Goal: Entertainment & Leisure: Browse casually

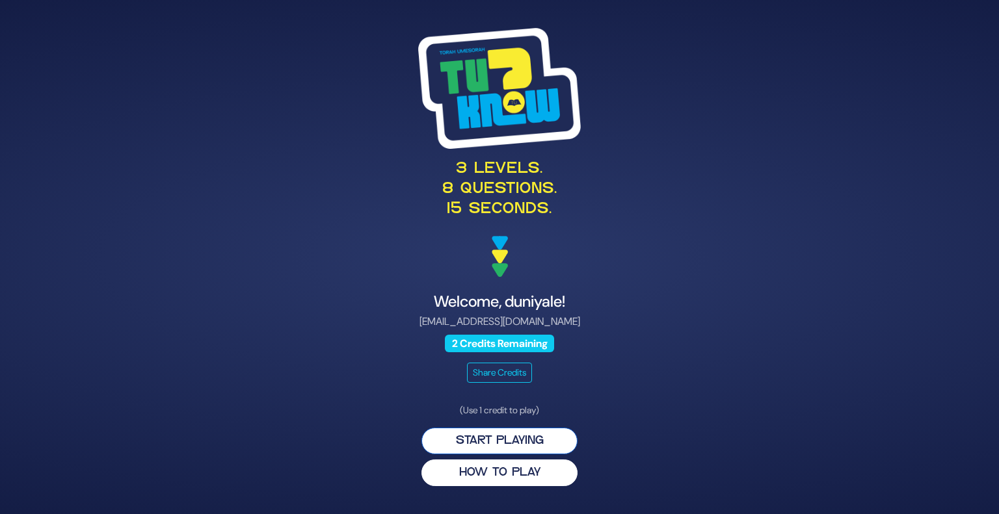
click at [489, 442] on button "Start Playing" at bounding box center [499, 441] width 156 height 27
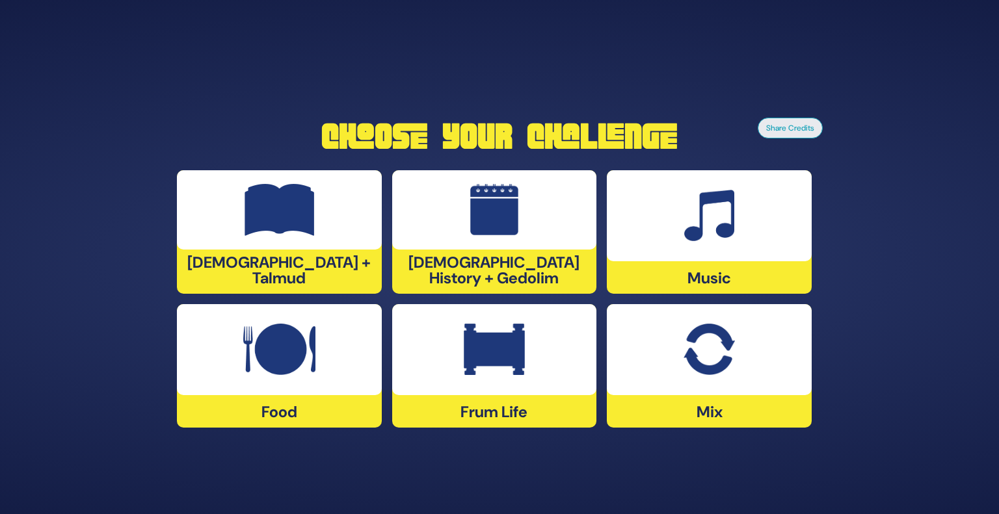
click at [323, 245] on div at bounding box center [279, 209] width 205 height 79
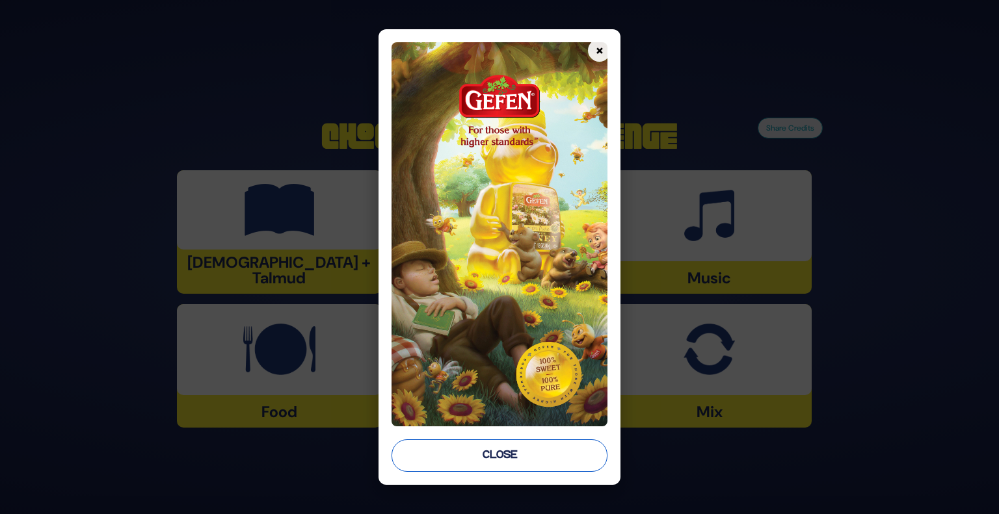
click at [472, 447] on button "Close" at bounding box center [500, 456] width 217 height 33
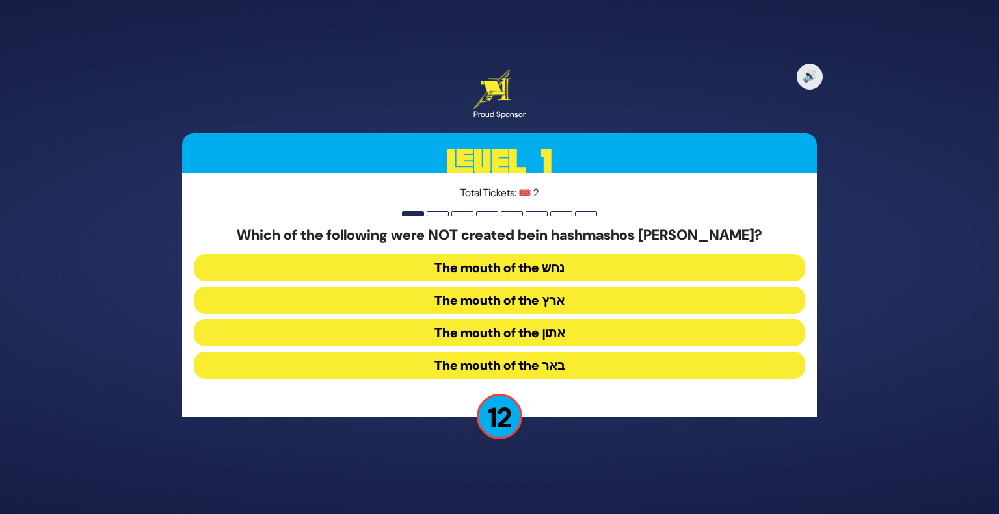
click at [531, 261] on button "The mouth of the נחש" at bounding box center [499, 267] width 611 height 27
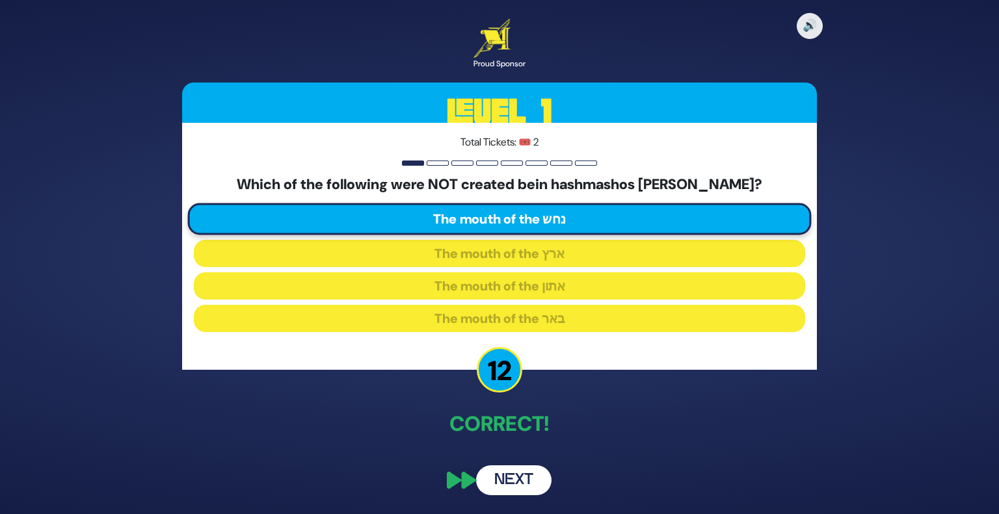
click at [517, 466] on button "Next" at bounding box center [513, 481] width 75 height 30
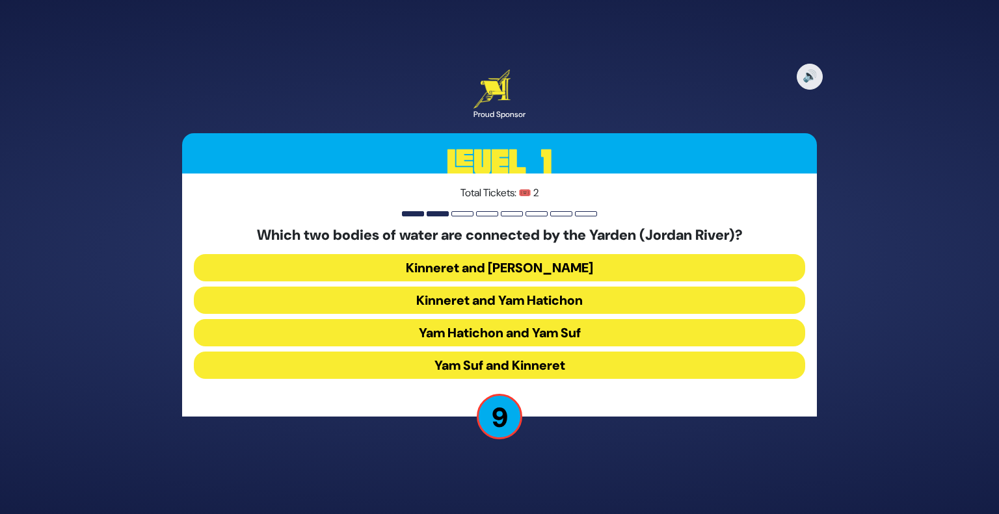
click at [549, 273] on button "Kinneret and [PERSON_NAME]" at bounding box center [499, 267] width 611 height 27
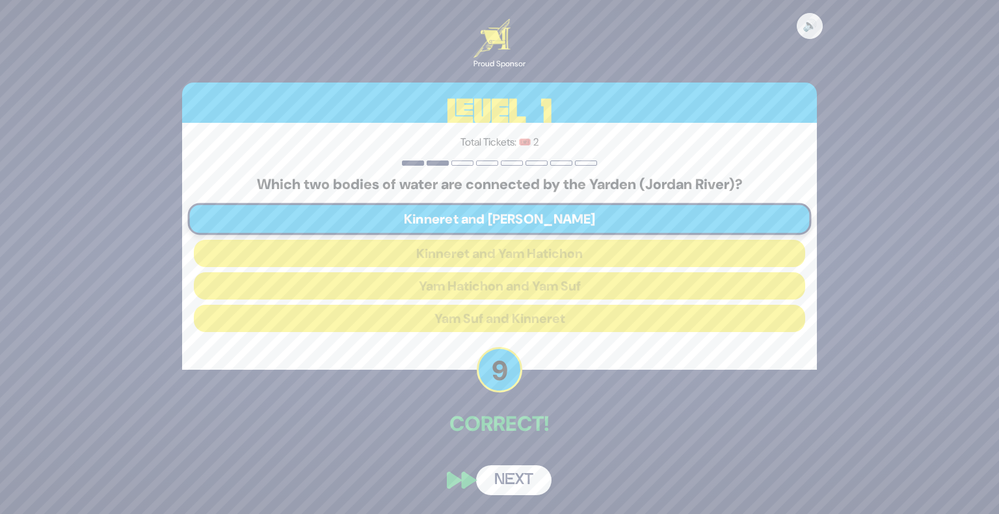
click at [514, 486] on button "Next" at bounding box center [513, 481] width 75 height 30
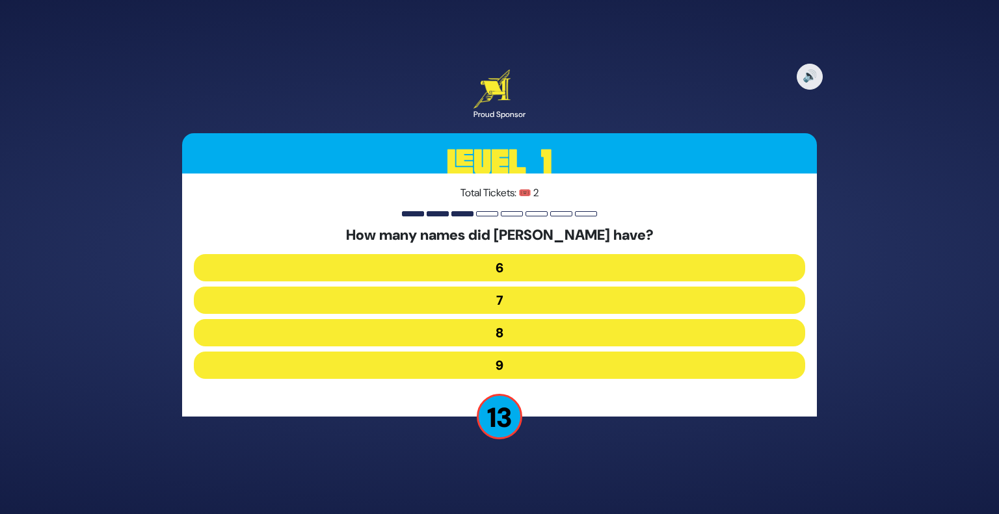
click at [540, 304] on button "7" at bounding box center [499, 300] width 611 height 27
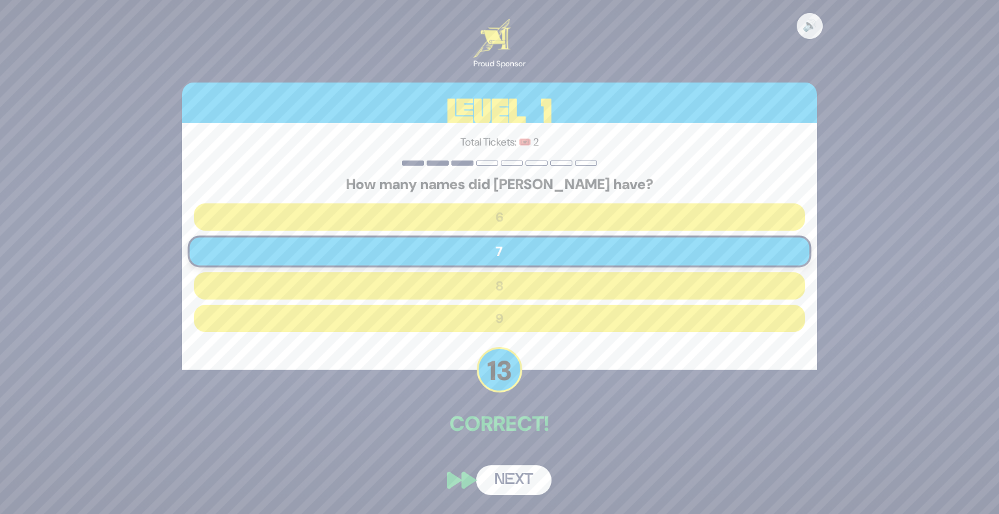
click at [526, 466] on button "Next" at bounding box center [513, 481] width 75 height 30
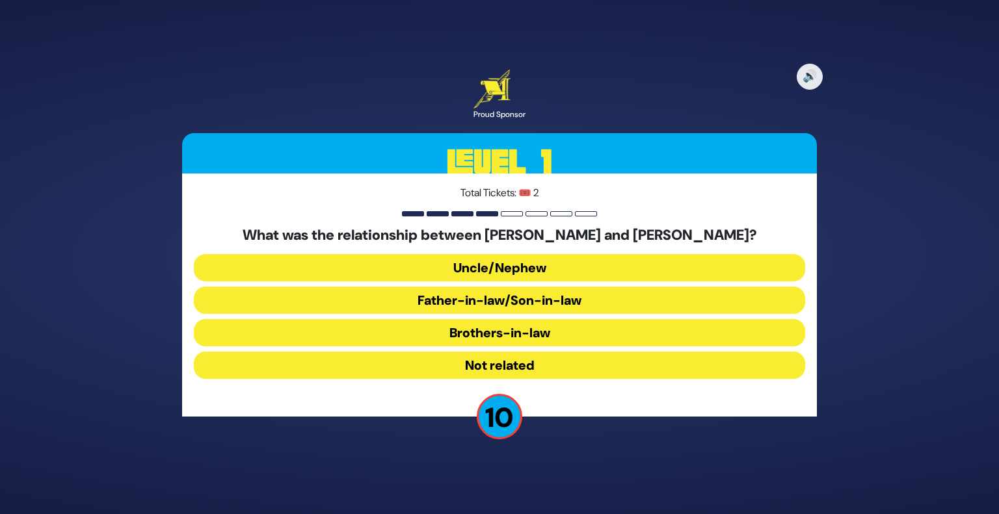
click at [514, 330] on button "Brothers-in-law" at bounding box center [499, 332] width 611 height 27
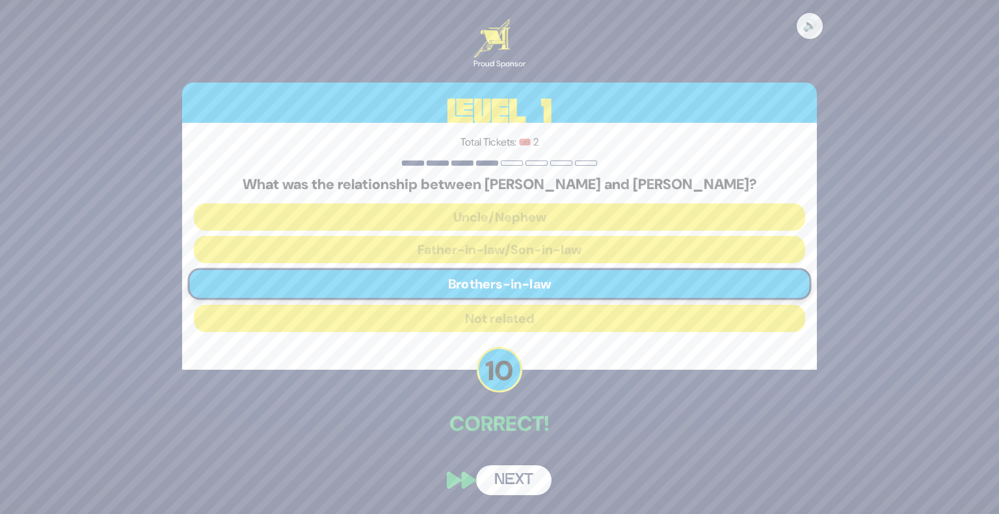
click at [515, 475] on button "Next" at bounding box center [513, 481] width 75 height 30
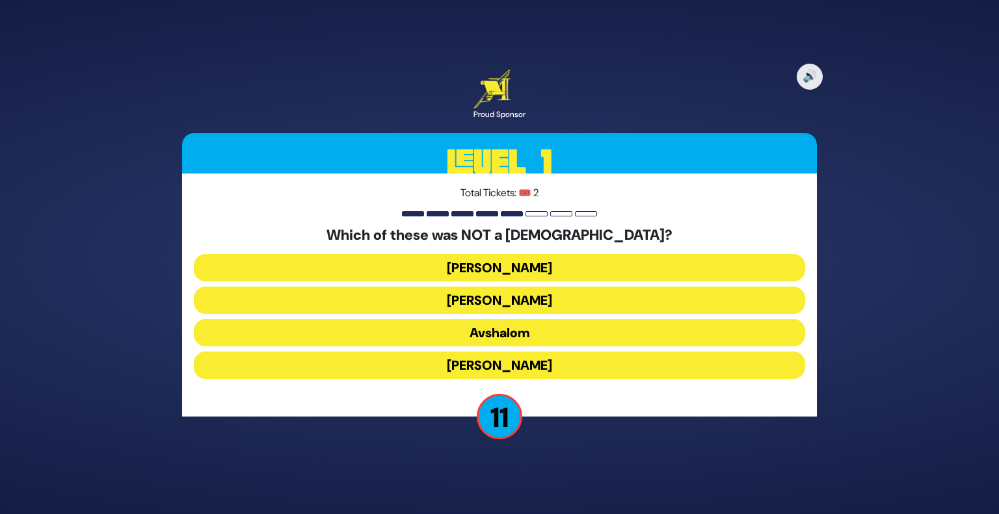
click at [526, 364] on button "[PERSON_NAME]" at bounding box center [499, 365] width 611 height 27
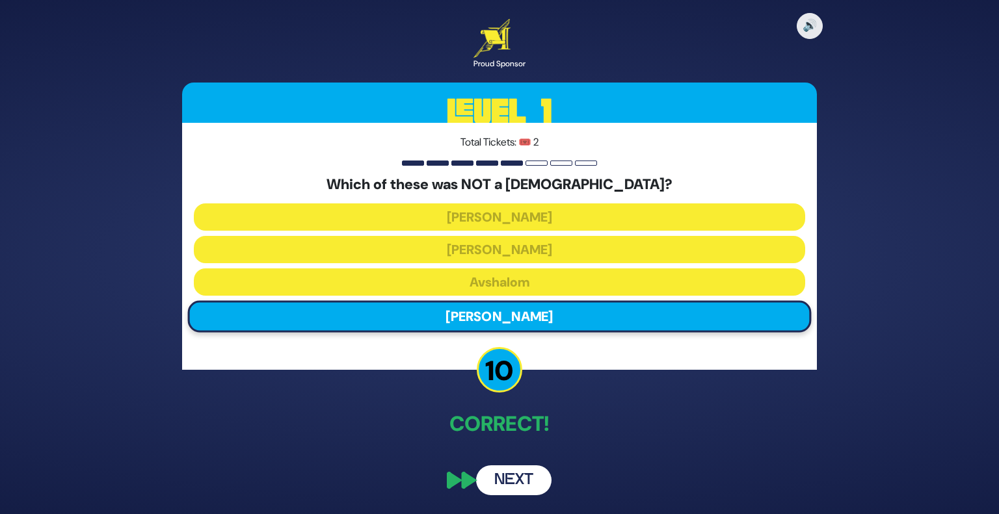
click at [518, 485] on button "Next" at bounding box center [513, 481] width 75 height 30
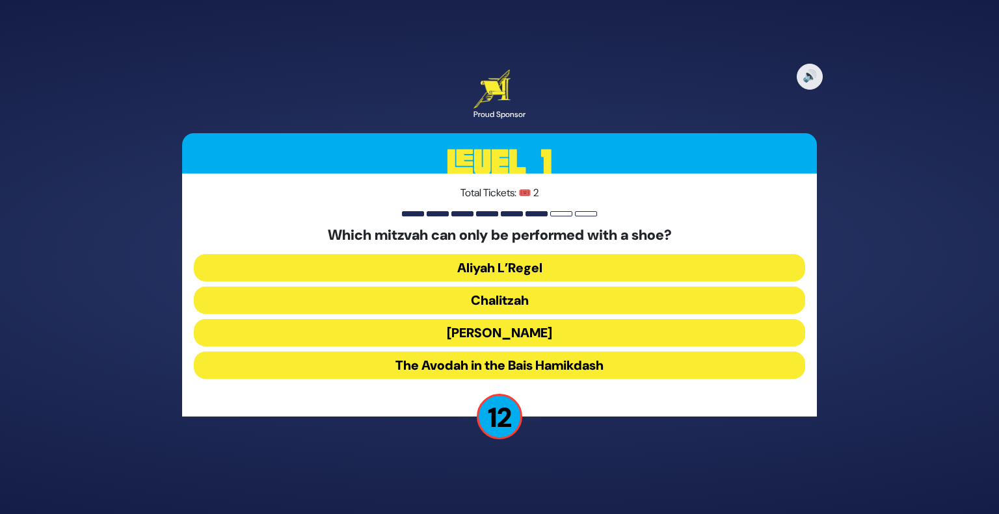
click at [532, 301] on button "Chalitzah" at bounding box center [499, 300] width 611 height 27
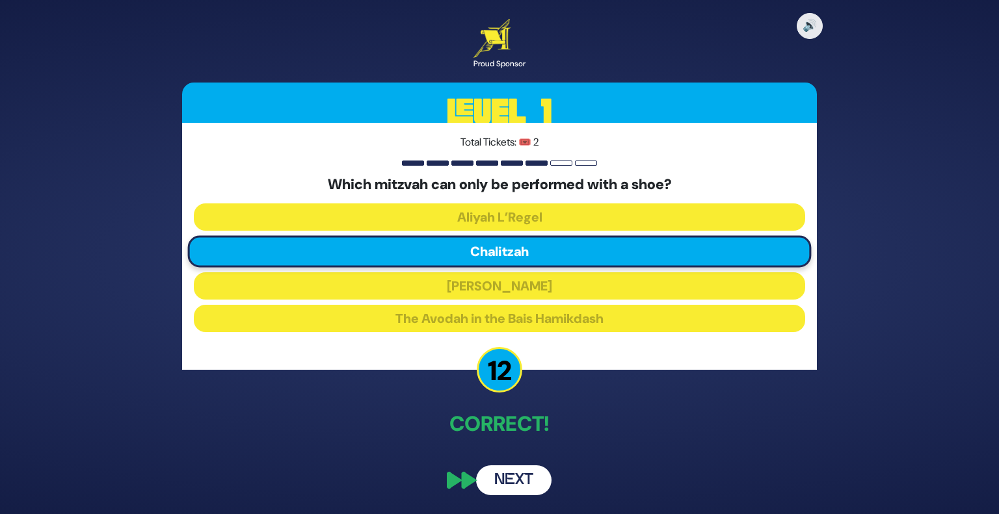
click at [527, 466] on button "Next" at bounding box center [513, 481] width 75 height 30
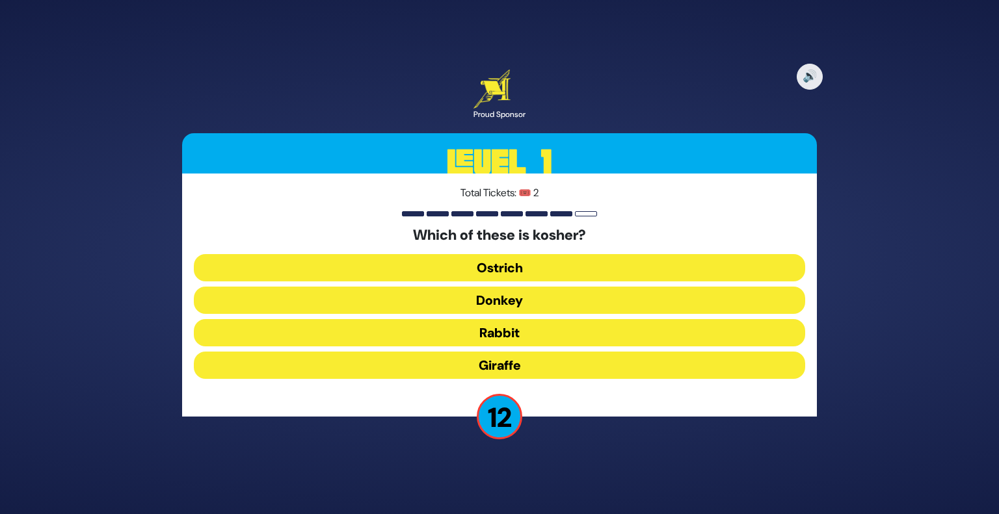
click at [511, 369] on button "Giraffe" at bounding box center [499, 365] width 611 height 27
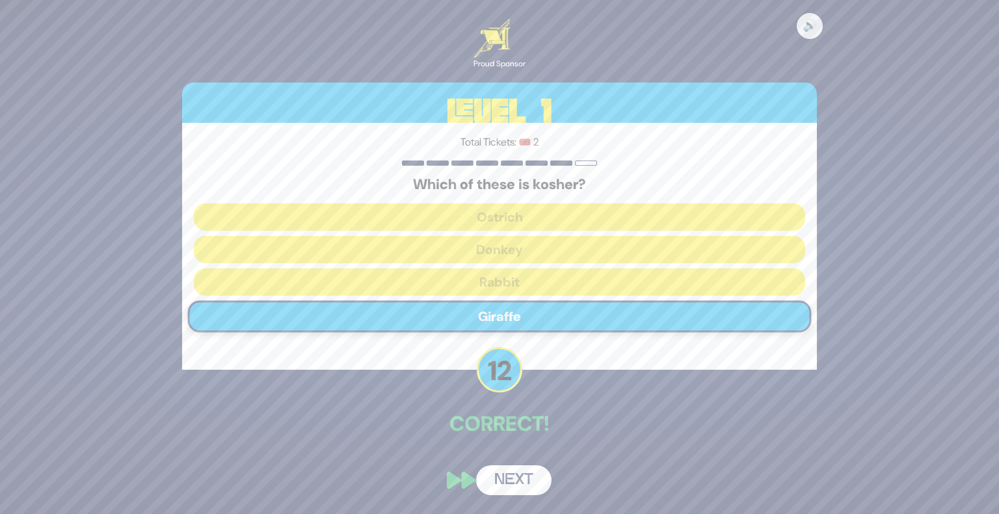
click at [512, 477] on button "Next" at bounding box center [513, 481] width 75 height 30
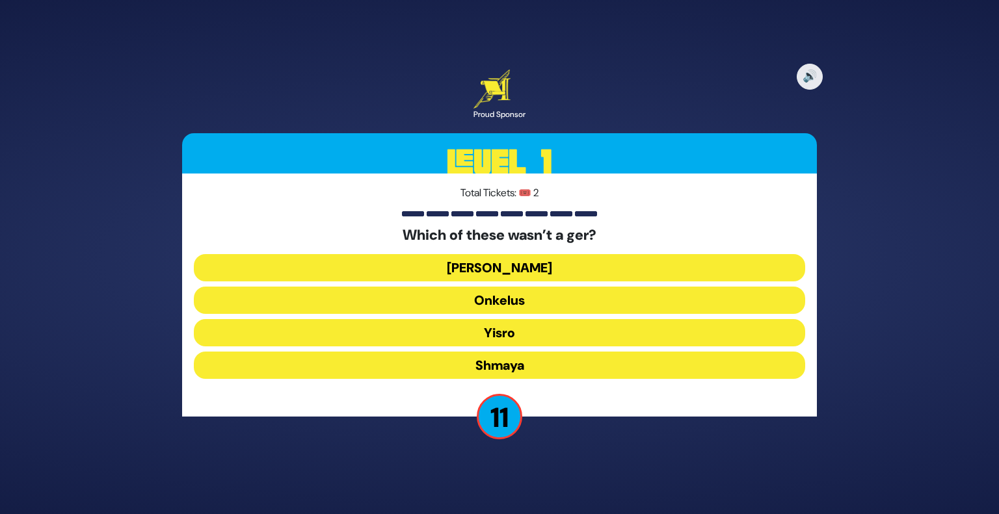
click at [509, 263] on button "[PERSON_NAME]" at bounding box center [499, 267] width 611 height 27
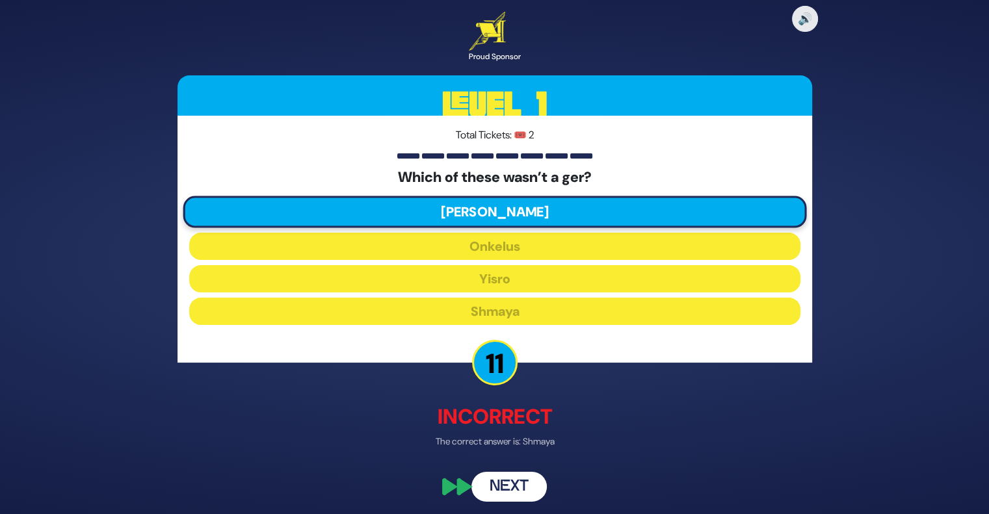
click at [512, 488] on button "Next" at bounding box center [509, 488] width 75 height 30
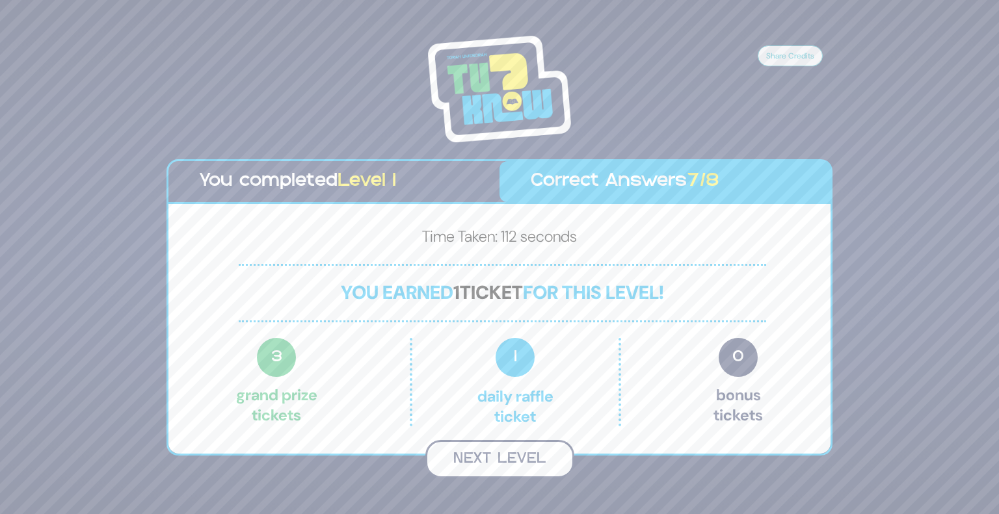
click at [533, 457] on button "Next Level" at bounding box center [499, 459] width 149 height 38
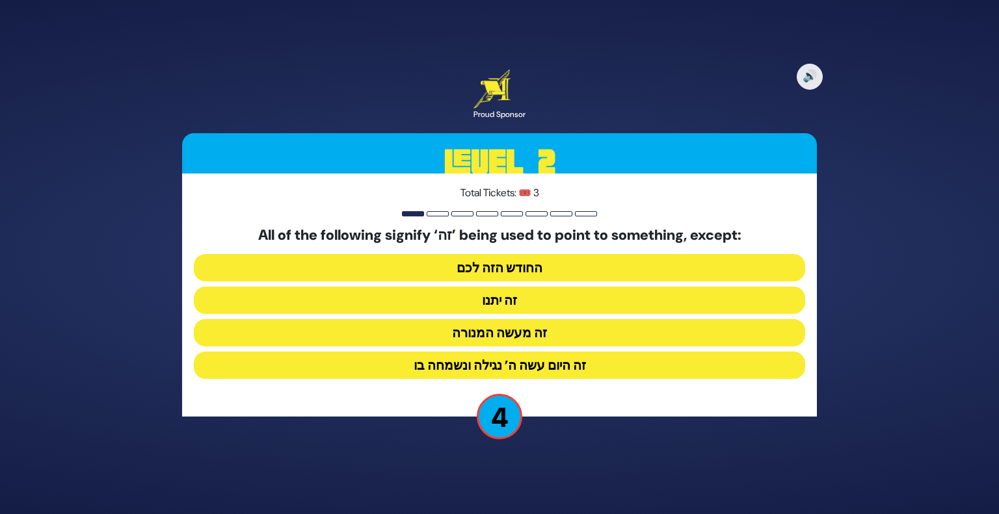
click at [579, 374] on button "זה היום עשה ה’ נגילה ונשמחה בו" at bounding box center [499, 365] width 611 height 27
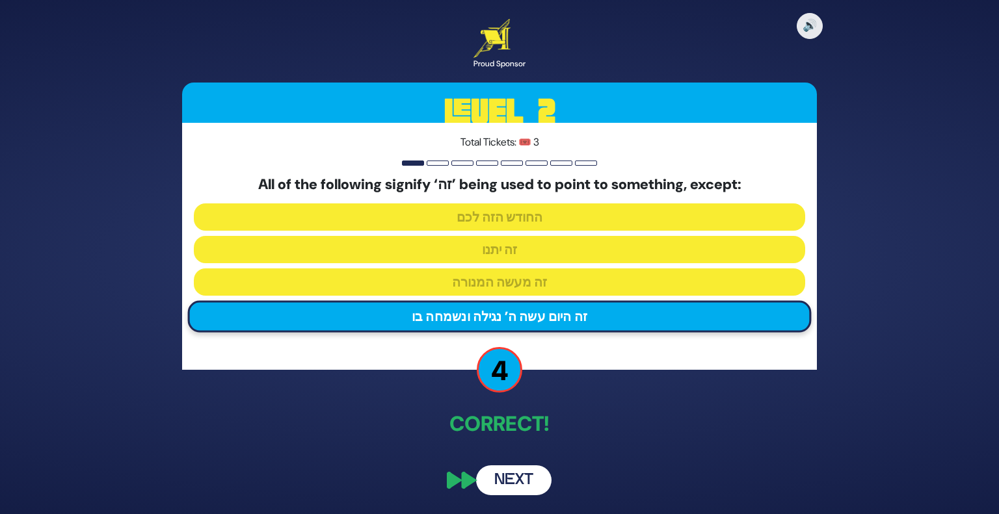
click at [514, 483] on button "Next" at bounding box center [513, 481] width 75 height 30
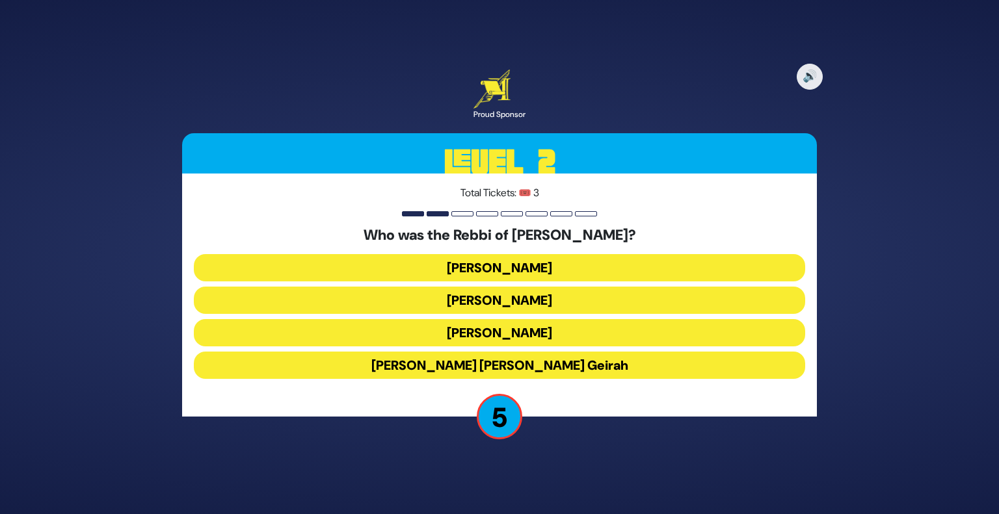
click at [533, 296] on button "[PERSON_NAME]" at bounding box center [499, 300] width 611 height 27
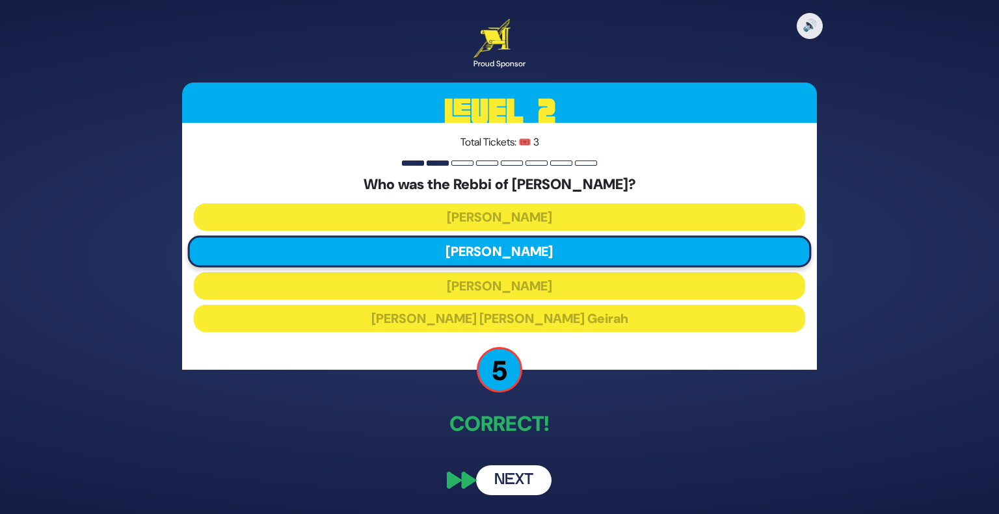
click at [509, 483] on button "Next" at bounding box center [513, 481] width 75 height 30
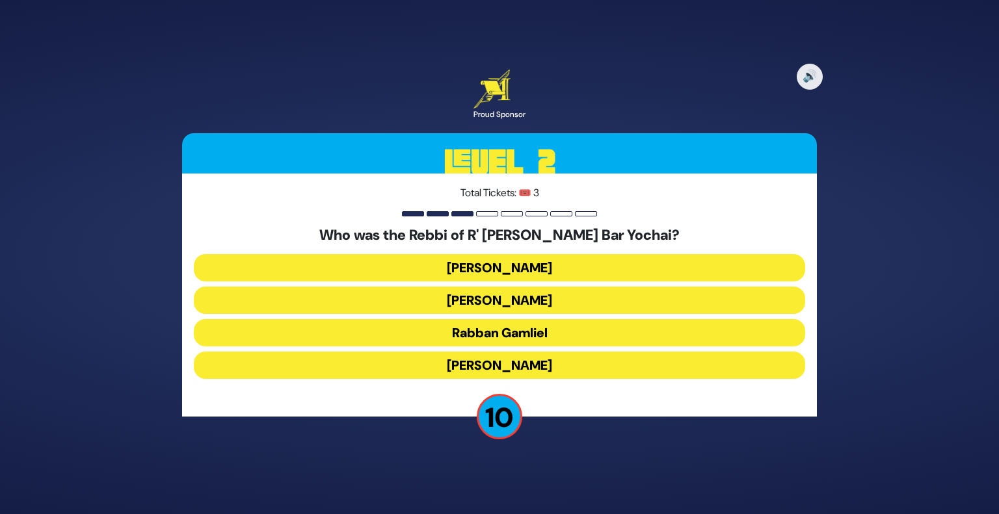
click at [502, 366] on button "[PERSON_NAME]" at bounding box center [499, 365] width 611 height 27
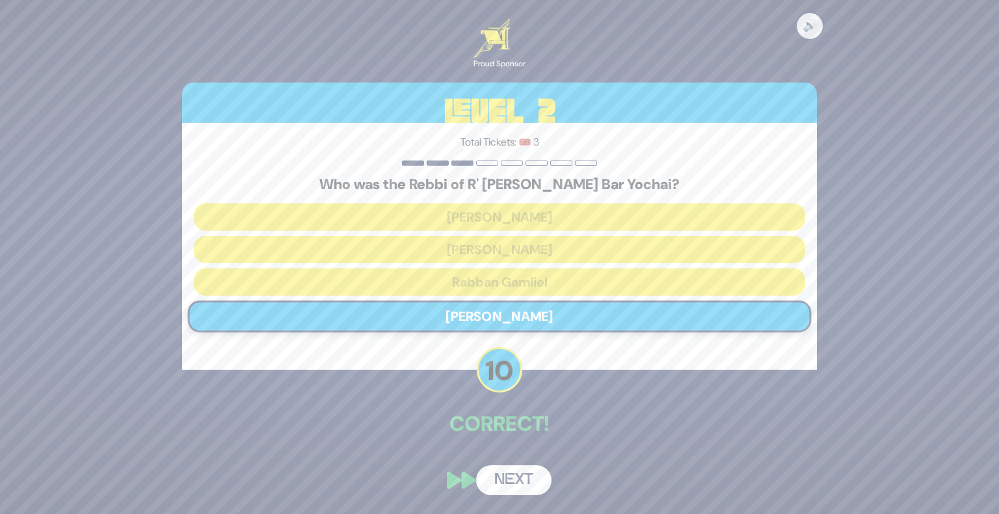
click at [502, 483] on button "Next" at bounding box center [513, 481] width 75 height 30
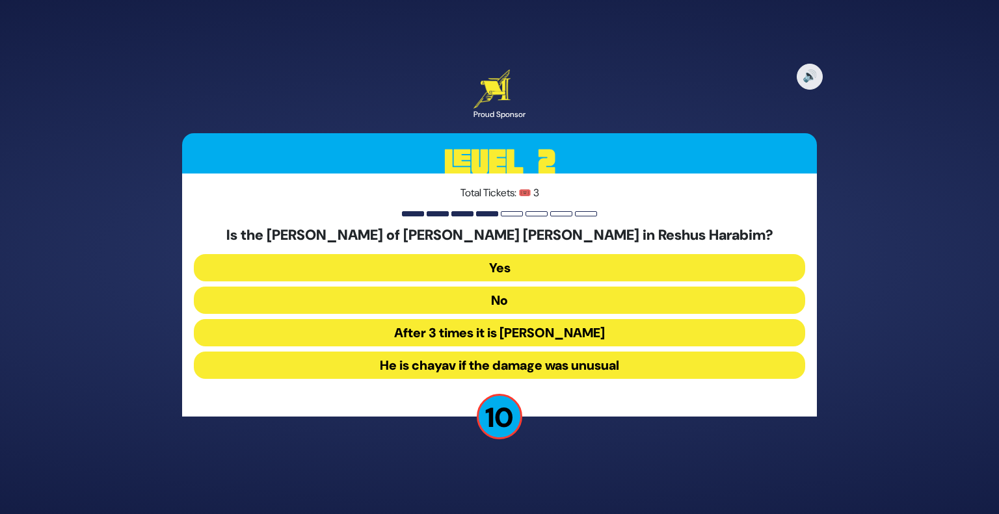
click at [516, 304] on button "No" at bounding box center [499, 300] width 611 height 27
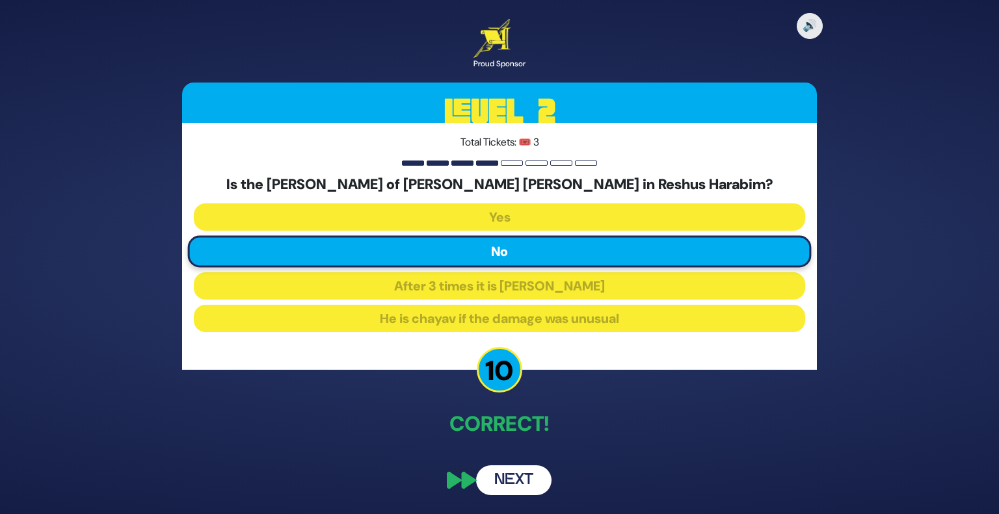
click at [536, 484] on button "Next" at bounding box center [513, 481] width 75 height 30
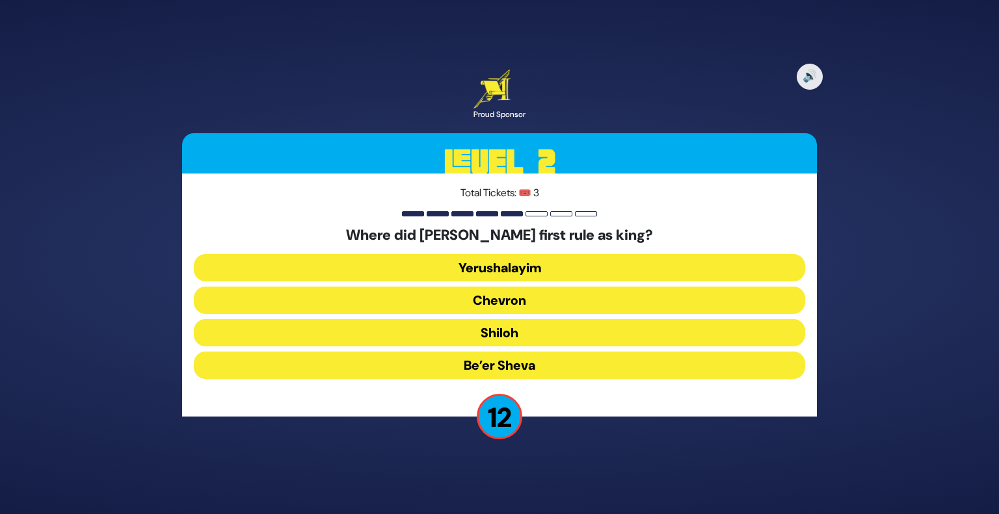
click at [555, 309] on button "Chevron" at bounding box center [499, 300] width 611 height 27
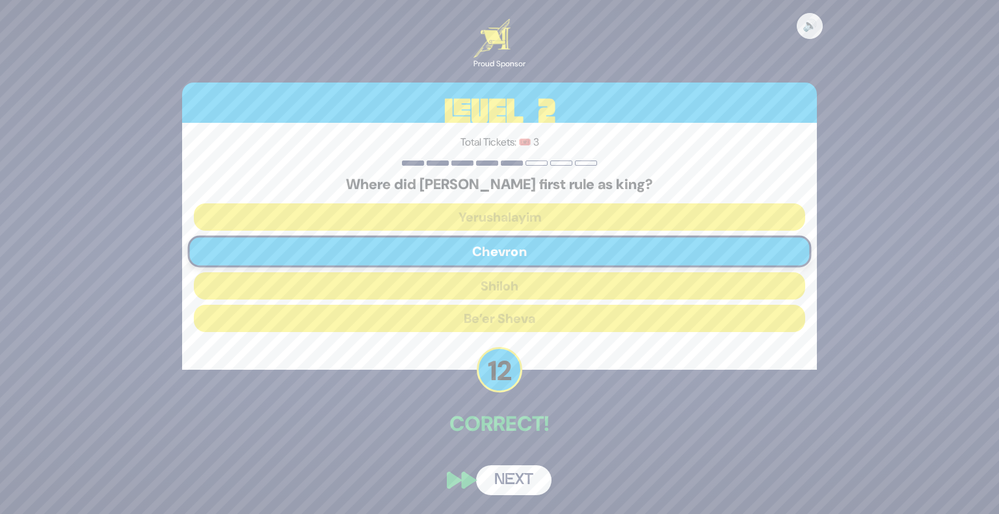
click at [507, 485] on button "Next" at bounding box center [513, 481] width 75 height 30
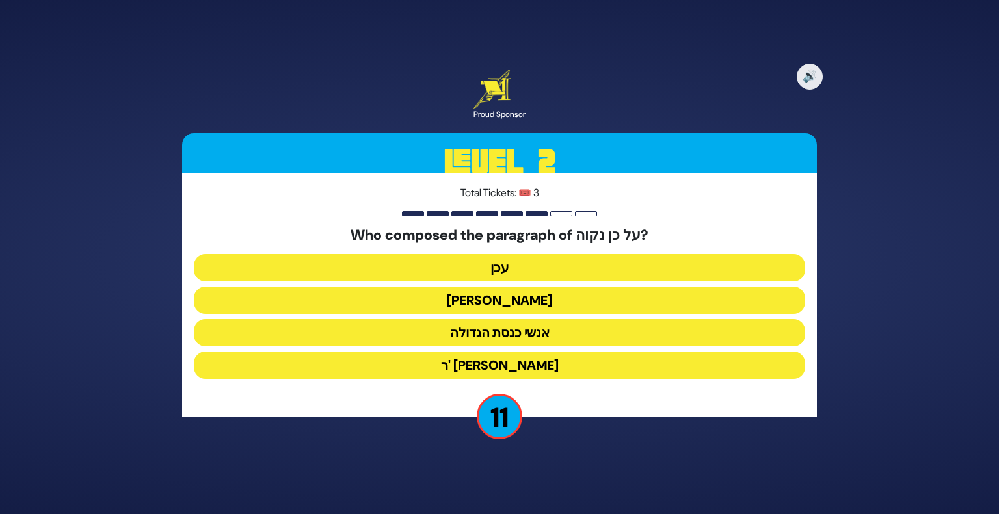
click at [604, 268] on button "עכן" at bounding box center [499, 267] width 611 height 27
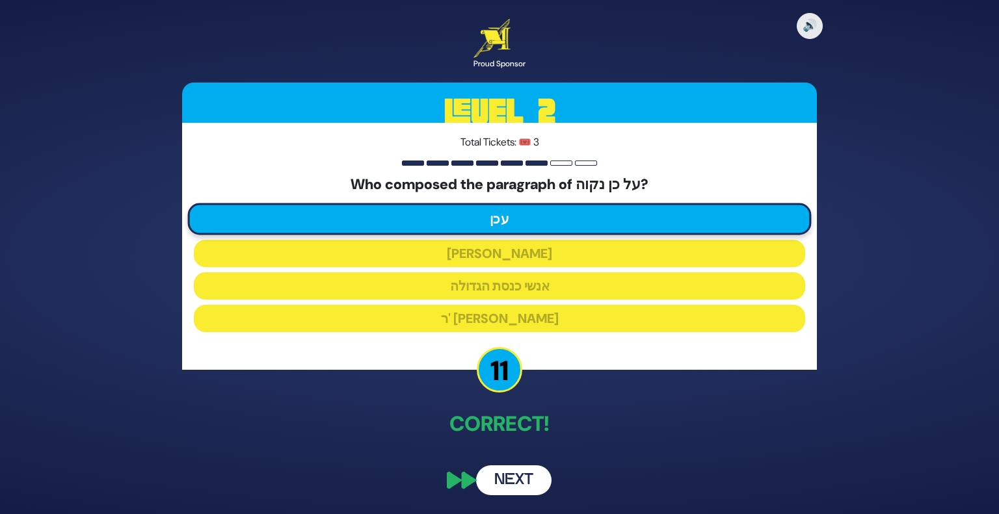
click at [513, 486] on button "Next" at bounding box center [513, 481] width 75 height 30
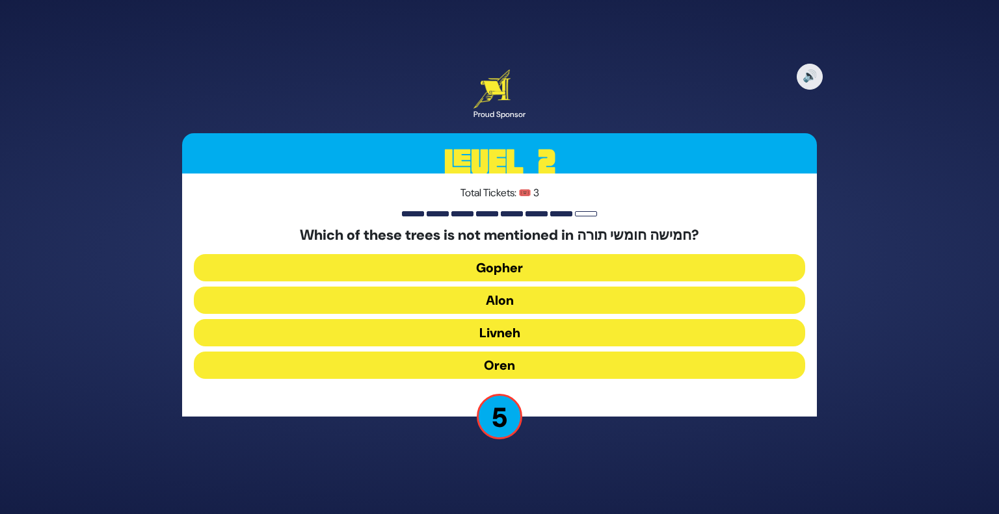
click at [510, 369] on button "Oren" at bounding box center [499, 365] width 611 height 27
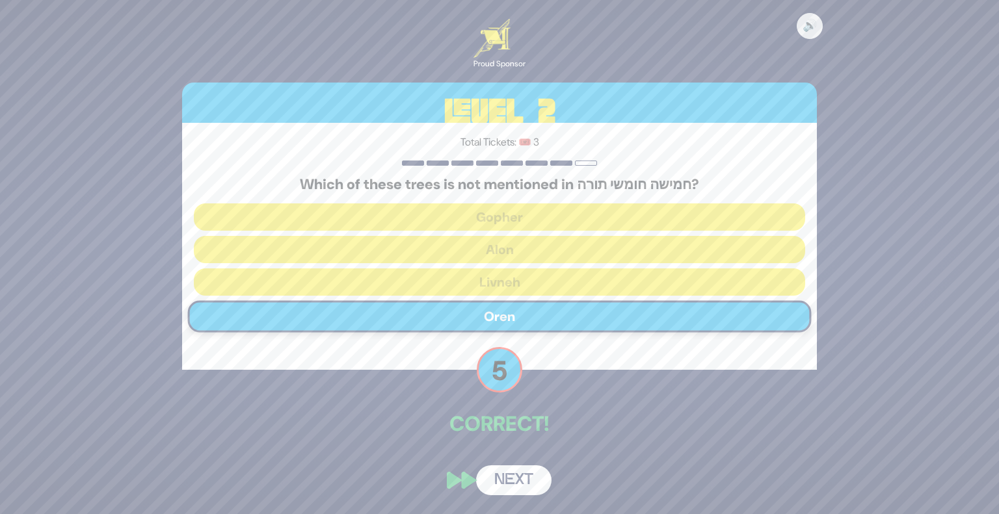
click at [501, 479] on button "Next" at bounding box center [513, 481] width 75 height 30
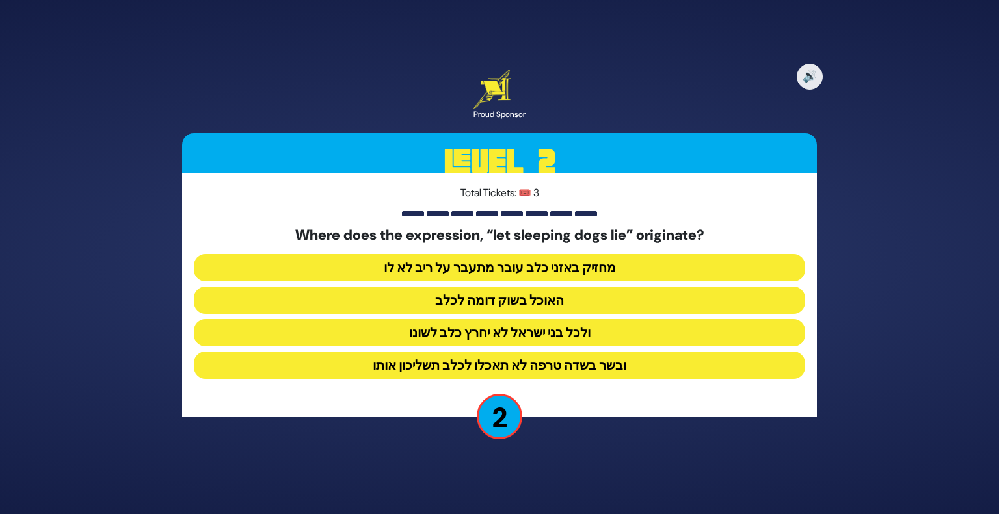
click at [583, 370] on button "ובשר בשדה טרפה לא תאכלו לכלב תשליכון אותו" at bounding box center [499, 365] width 611 height 27
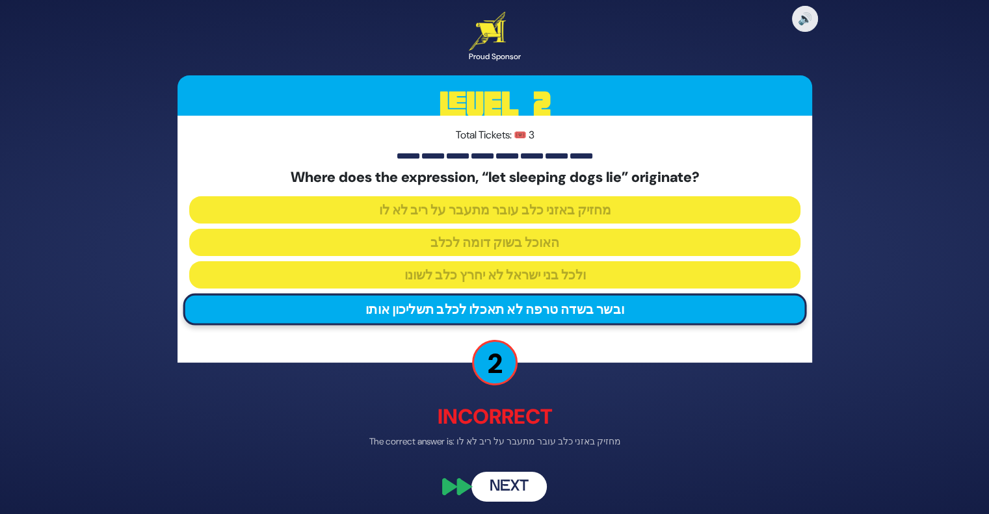
click at [518, 498] on button "Next" at bounding box center [509, 488] width 75 height 30
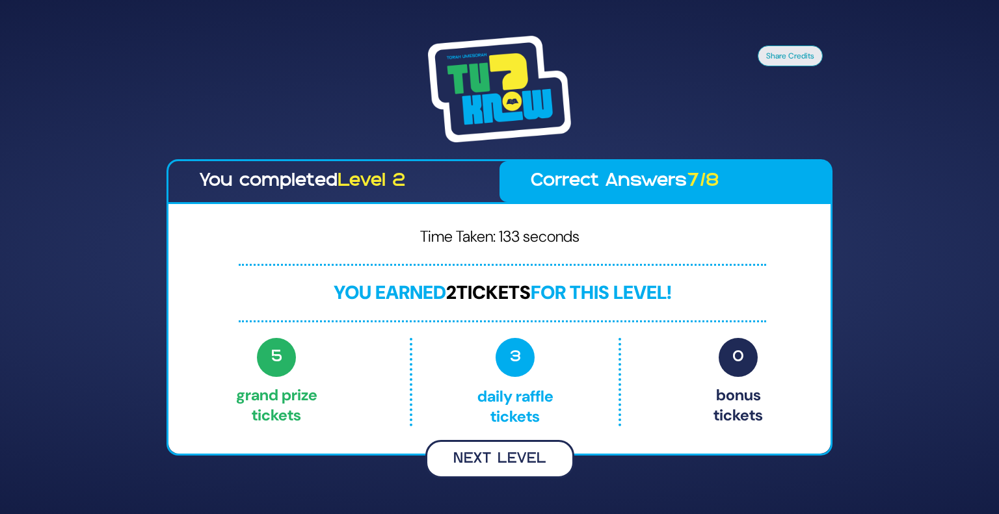
click at [496, 457] on button "Next Level" at bounding box center [499, 459] width 149 height 38
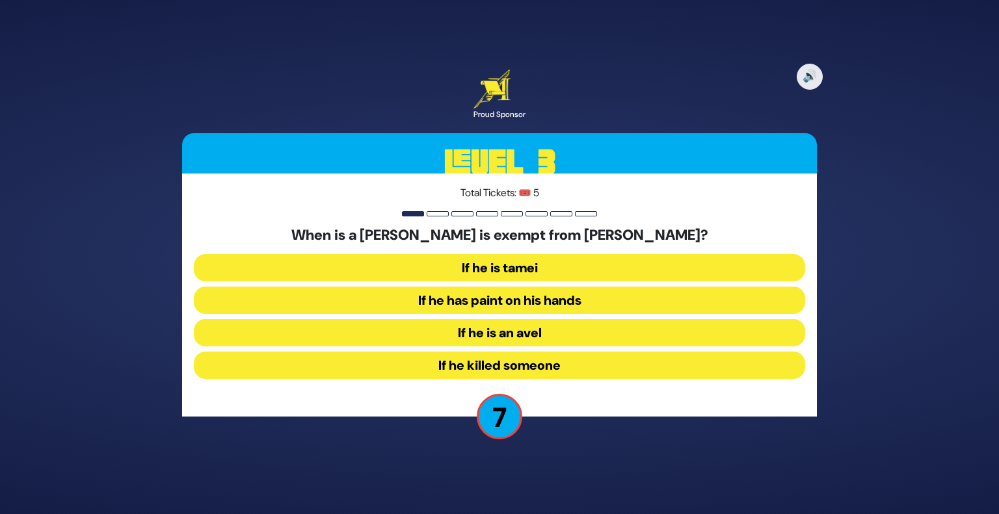
click at [529, 369] on button "If he killed someone" at bounding box center [499, 365] width 611 height 27
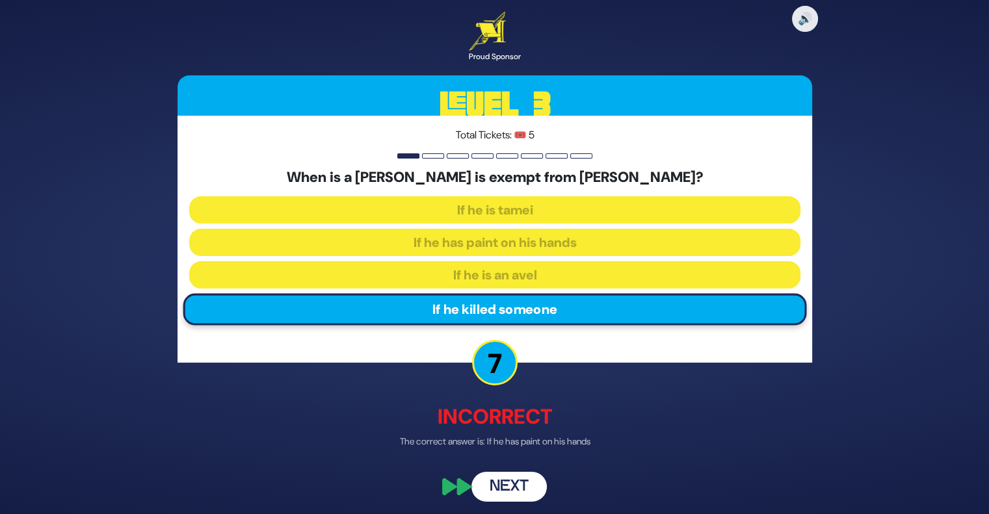
click at [536, 488] on button "Next" at bounding box center [509, 488] width 75 height 30
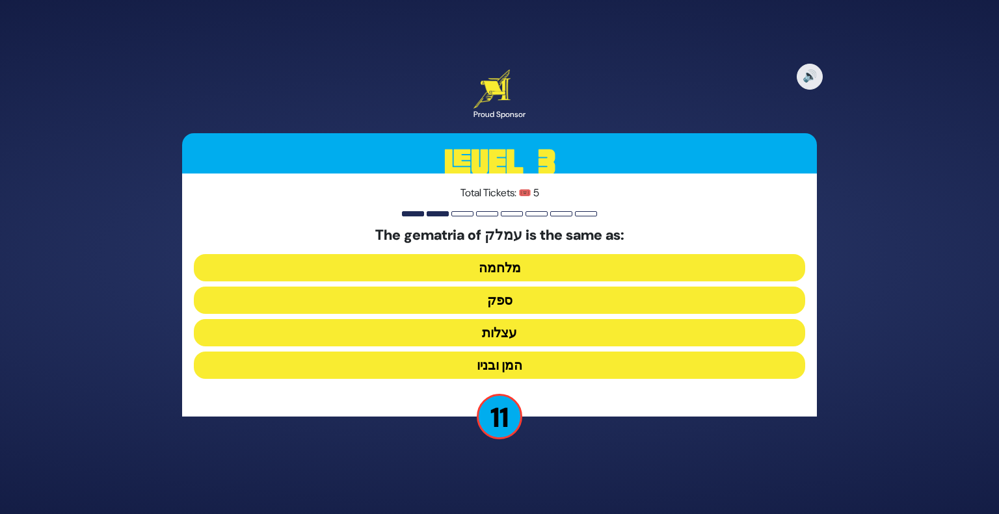
click at [516, 306] on button "ספק" at bounding box center [499, 300] width 611 height 27
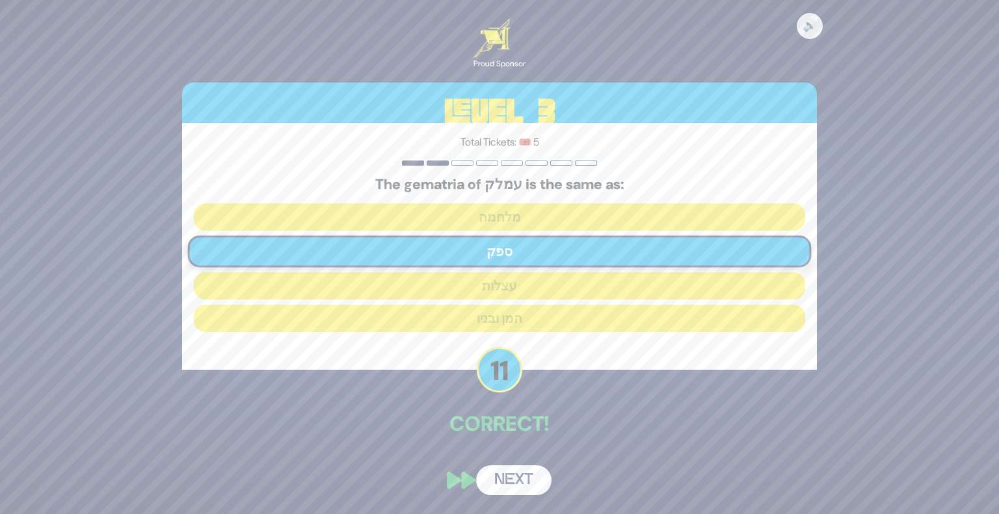
click at [511, 482] on button "Next" at bounding box center [513, 481] width 75 height 30
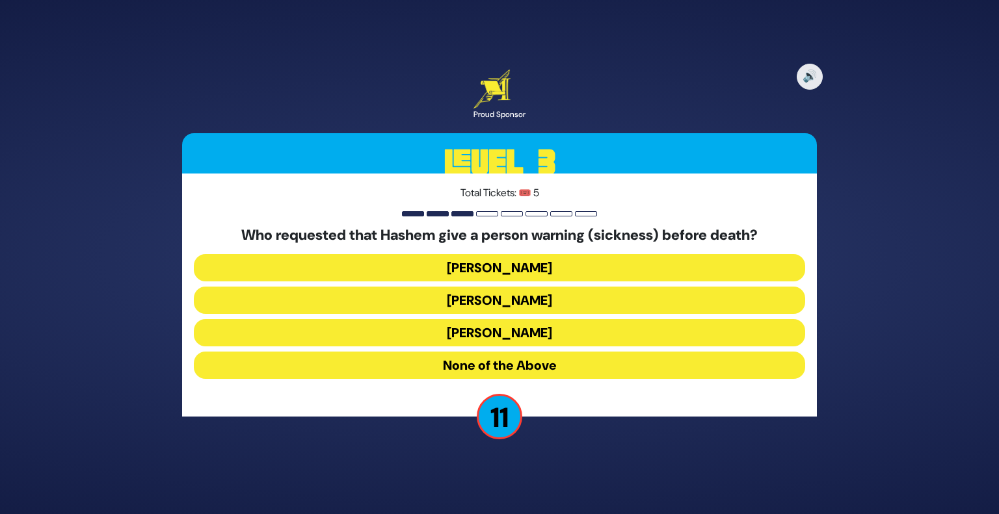
click at [499, 340] on button "[PERSON_NAME]" at bounding box center [499, 332] width 611 height 27
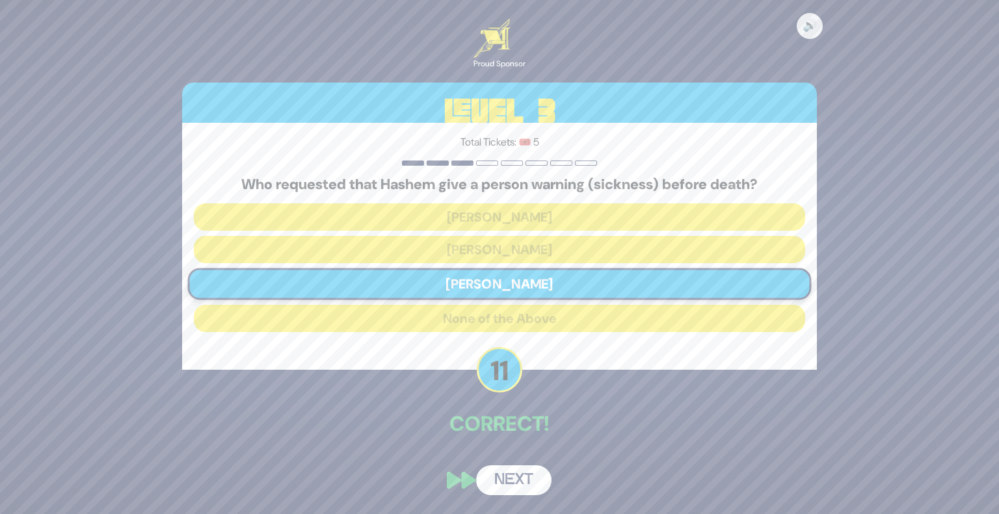
click at [522, 489] on button "Next" at bounding box center [513, 481] width 75 height 30
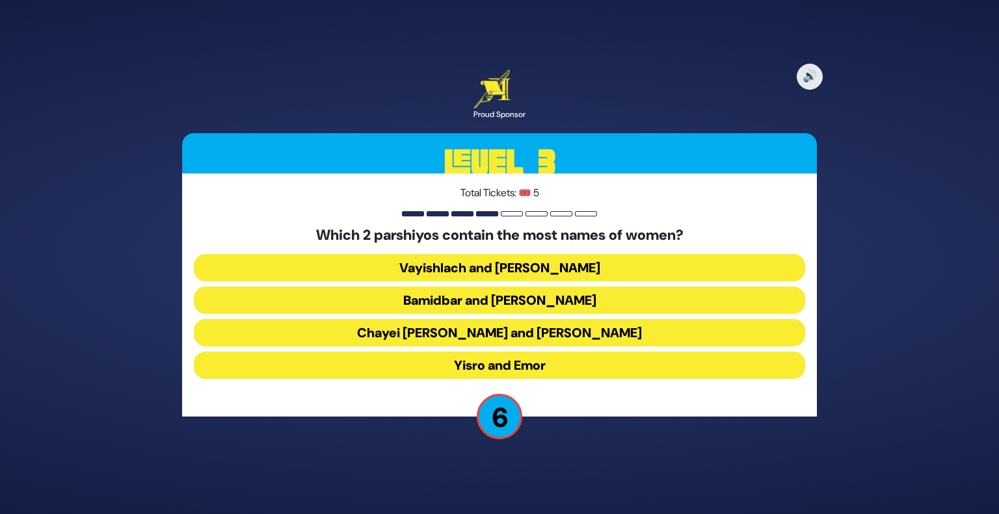
click at [512, 300] on button "Bamidbar and [PERSON_NAME]" at bounding box center [499, 300] width 611 height 27
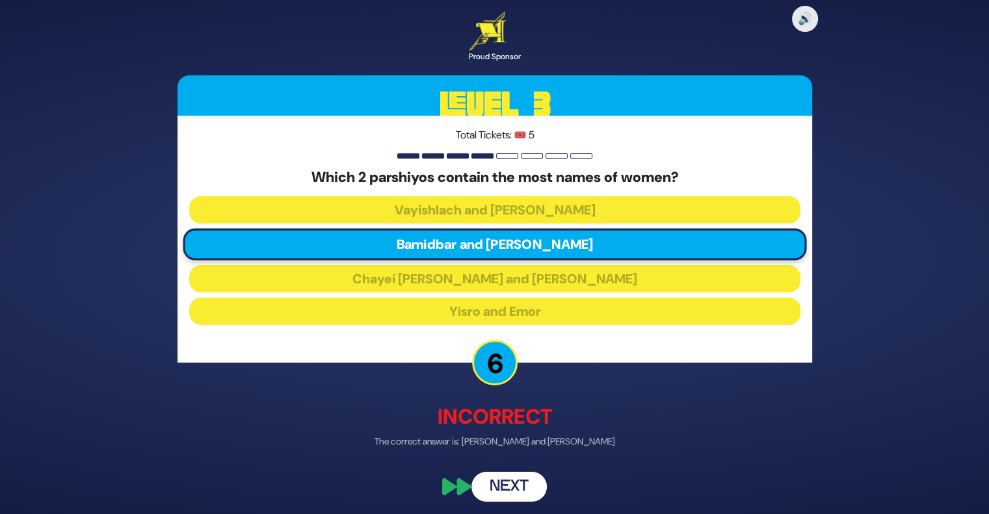
click at [518, 487] on button "Next" at bounding box center [509, 488] width 75 height 30
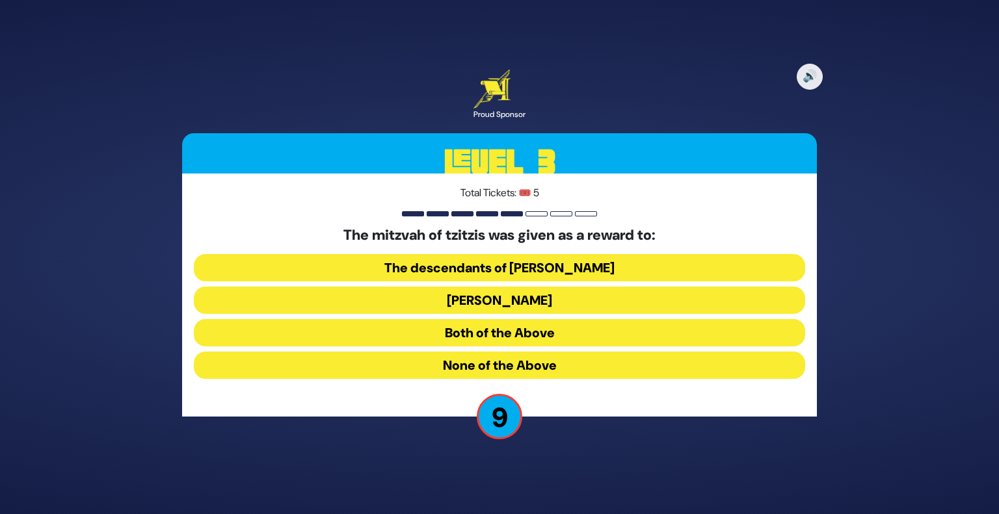
click at [503, 269] on button "The descendants of [PERSON_NAME]" at bounding box center [499, 267] width 611 height 27
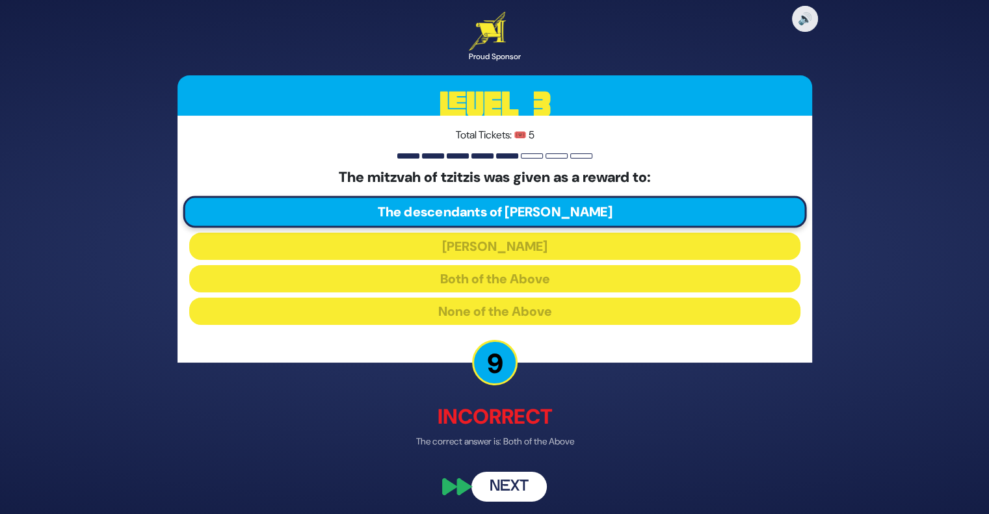
click at [515, 479] on button "Next" at bounding box center [509, 488] width 75 height 30
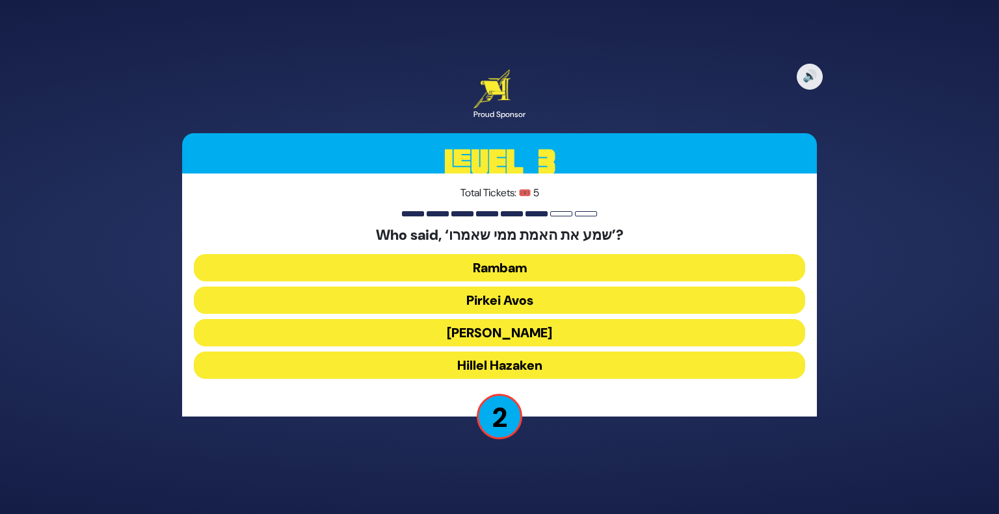
click at [520, 266] on button "Rambam" at bounding box center [499, 267] width 611 height 27
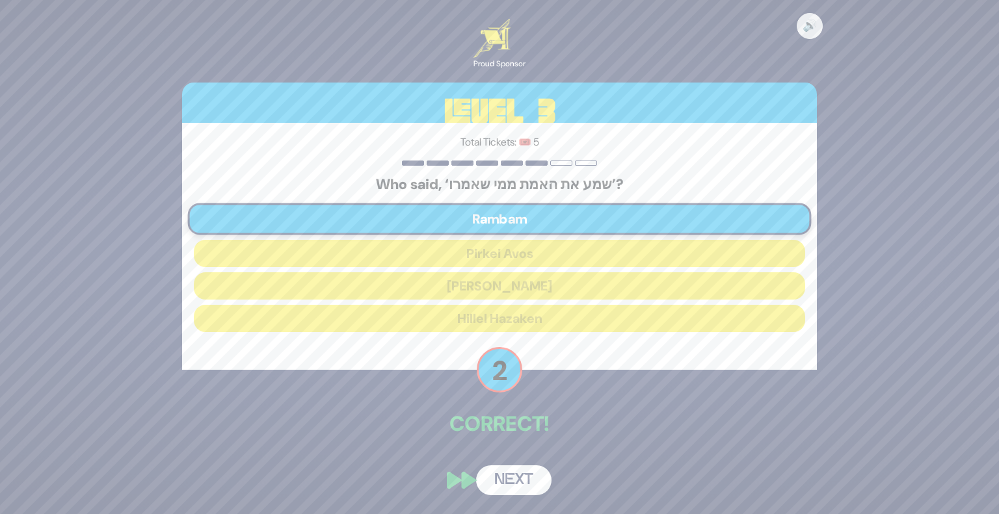
click at [510, 481] on button "Next" at bounding box center [513, 481] width 75 height 30
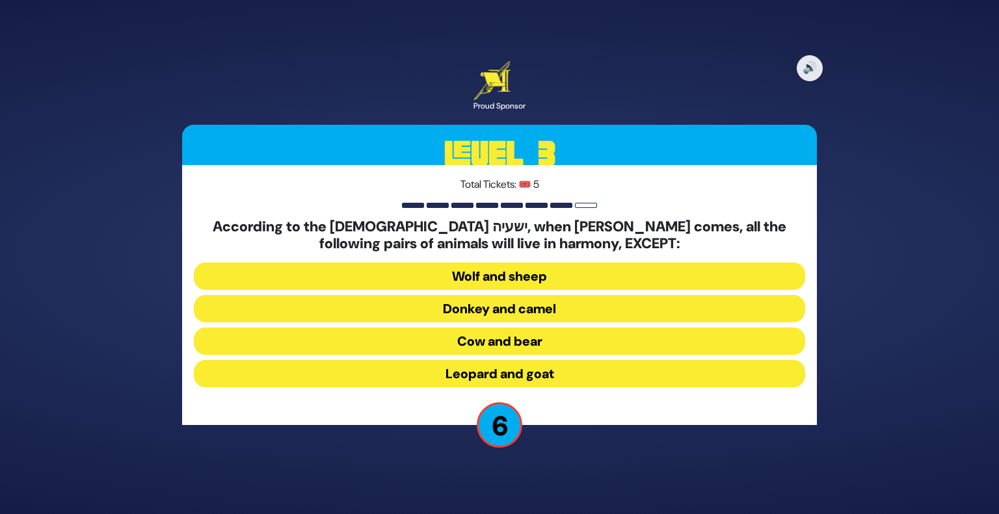
click at [483, 306] on button "Donkey and camel" at bounding box center [499, 308] width 611 height 27
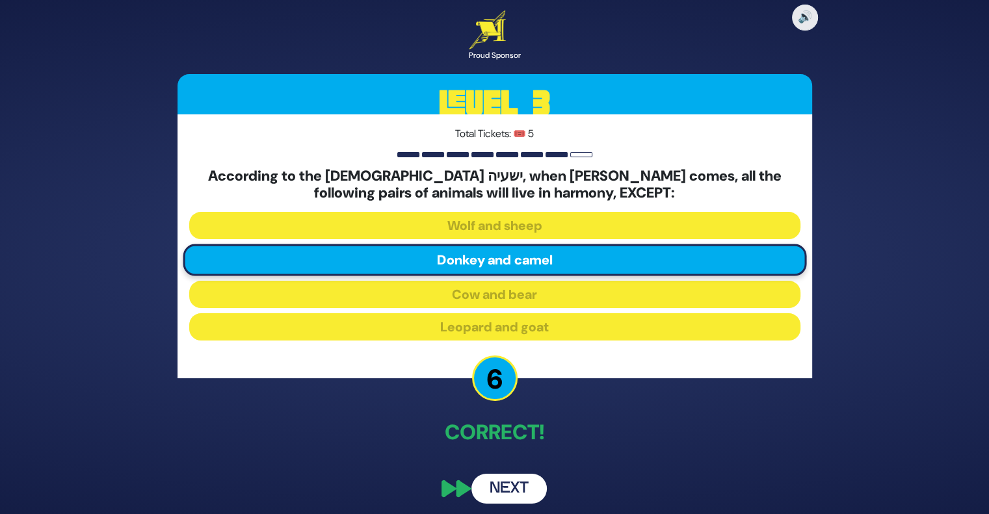
click at [500, 492] on button "Next" at bounding box center [509, 489] width 75 height 30
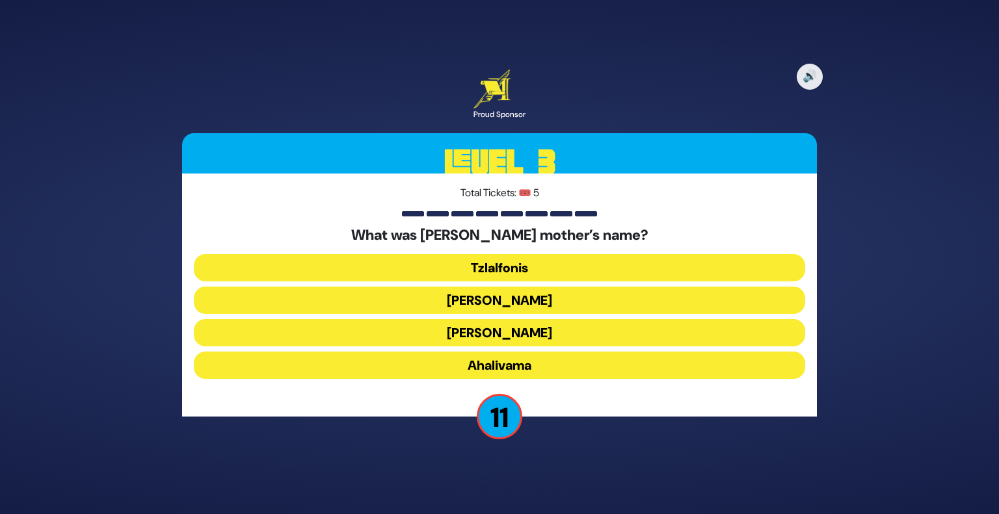
click at [512, 368] on button "Ahalivama" at bounding box center [499, 365] width 611 height 27
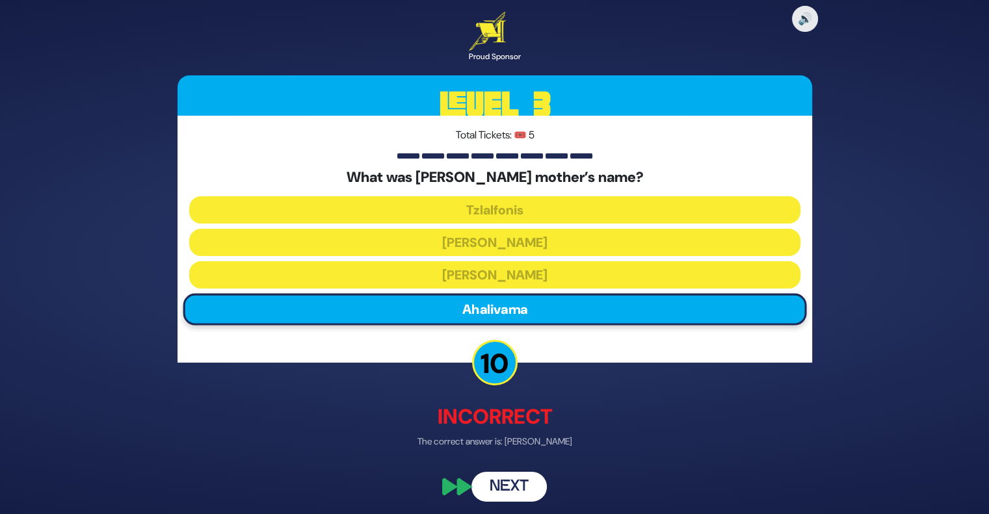
click at [519, 501] on button "Next" at bounding box center [509, 488] width 75 height 30
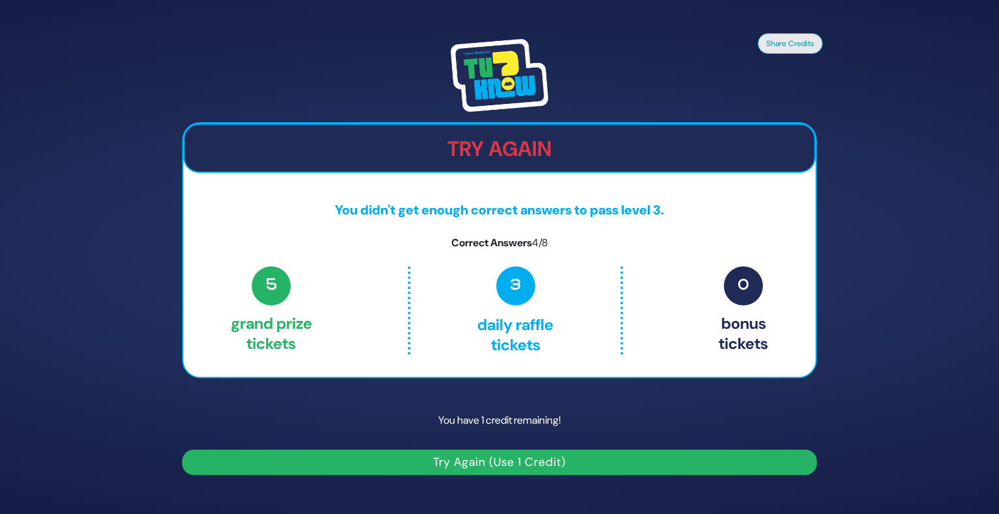
click at [501, 77] on img at bounding box center [500, 75] width 98 height 73
click at [780, 46] on button "Share Credits" at bounding box center [790, 43] width 65 height 21
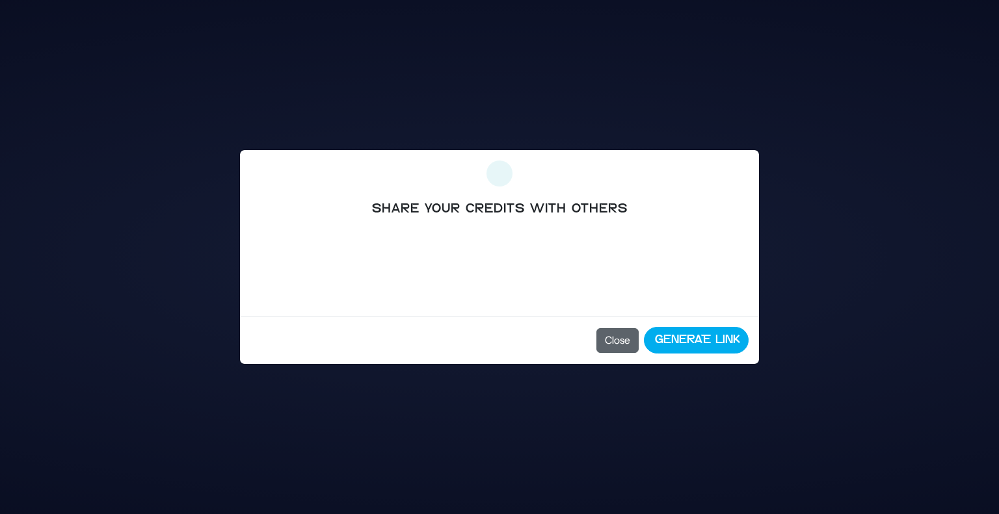
click at [614, 347] on button "Close" at bounding box center [617, 340] width 42 height 25
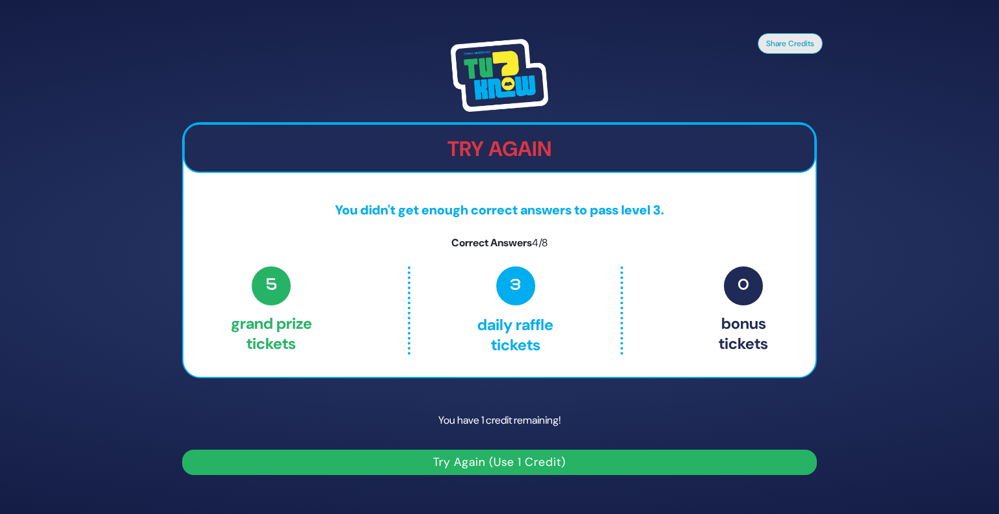
click at [444, 465] on button "Try Again (Use 1 Credit)" at bounding box center [499, 462] width 635 height 25
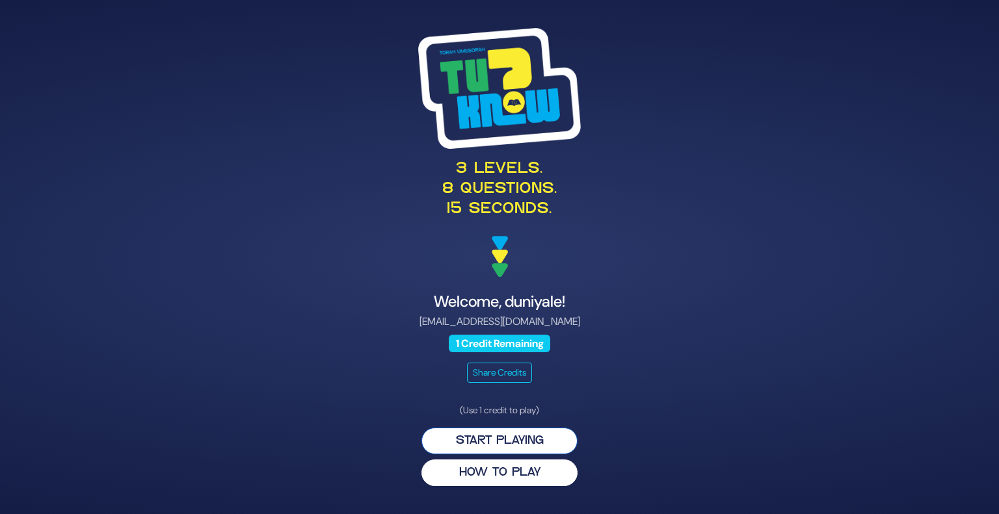
click at [510, 436] on button "Start Playing" at bounding box center [499, 441] width 156 height 27
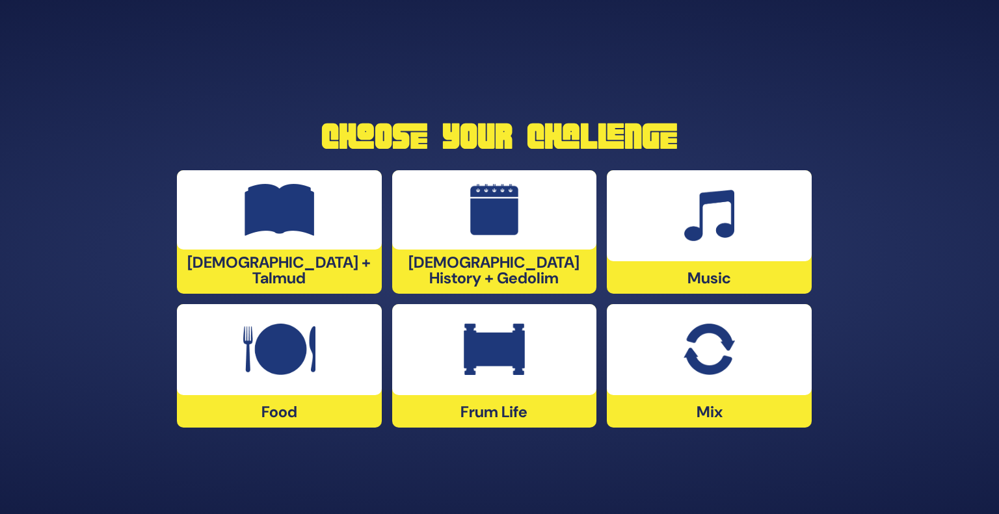
click at [483, 351] on img at bounding box center [494, 350] width 61 height 52
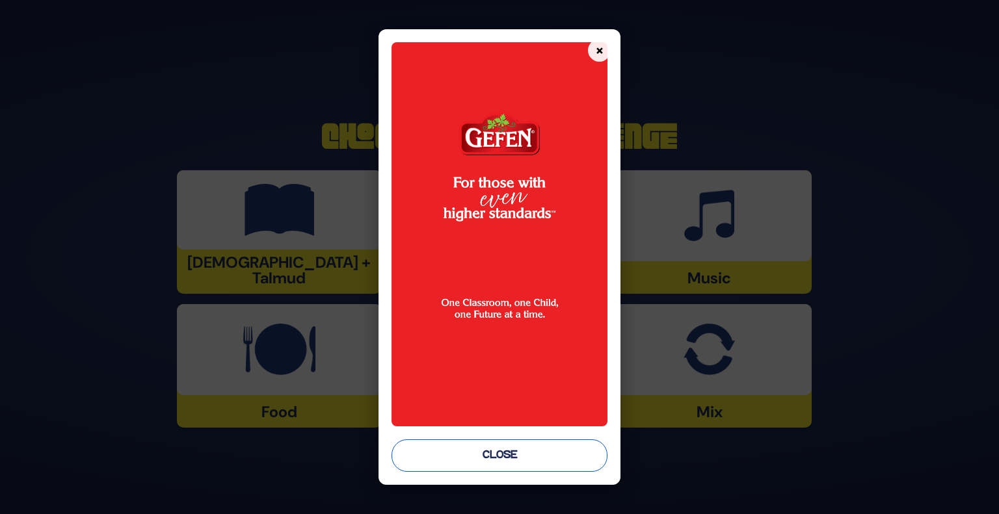
click at [499, 457] on button "Close" at bounding box center [500, 456] width 217 height 33
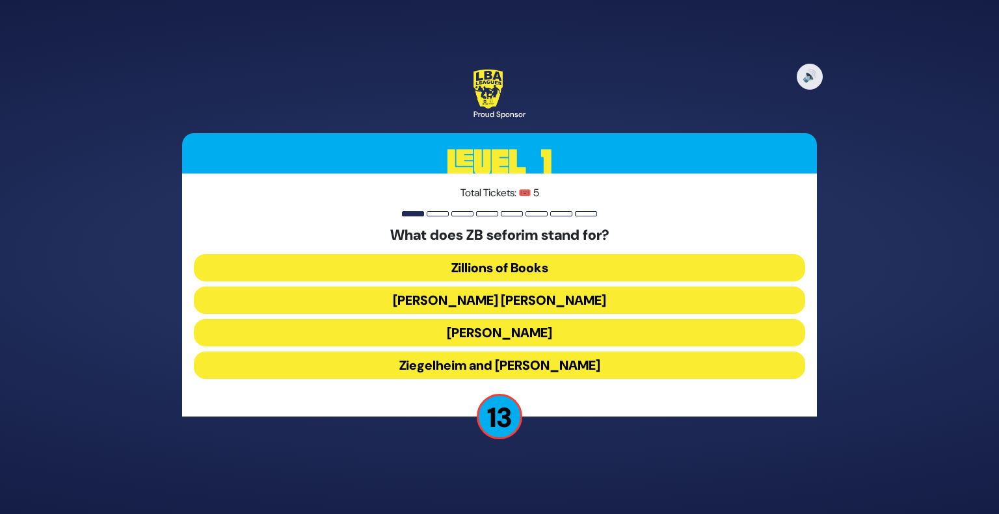
click at [509, 295] on button "Zundel Berman" at bounding box center [499, 300] width 611 height 27
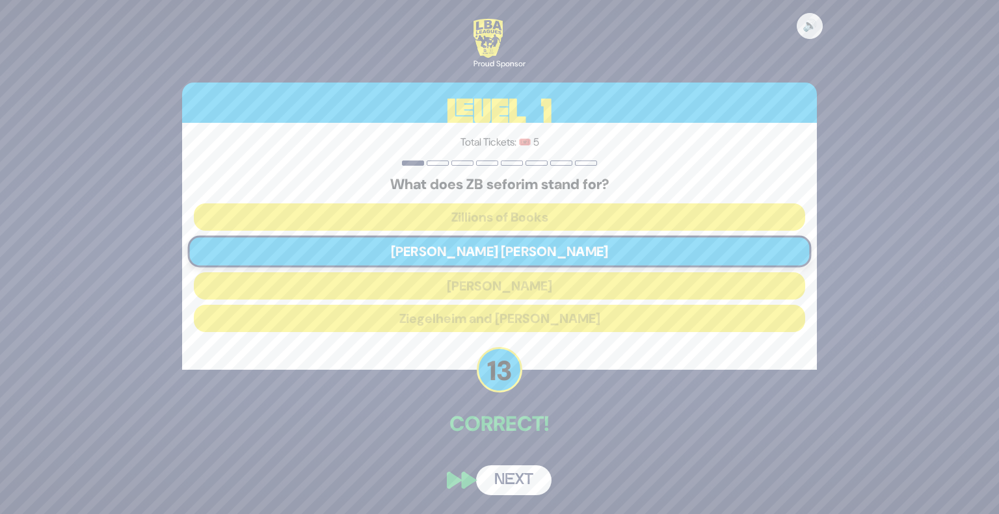
click at [508, 492] on button "Next" at bounding box center [513, 481] width 75 height 30
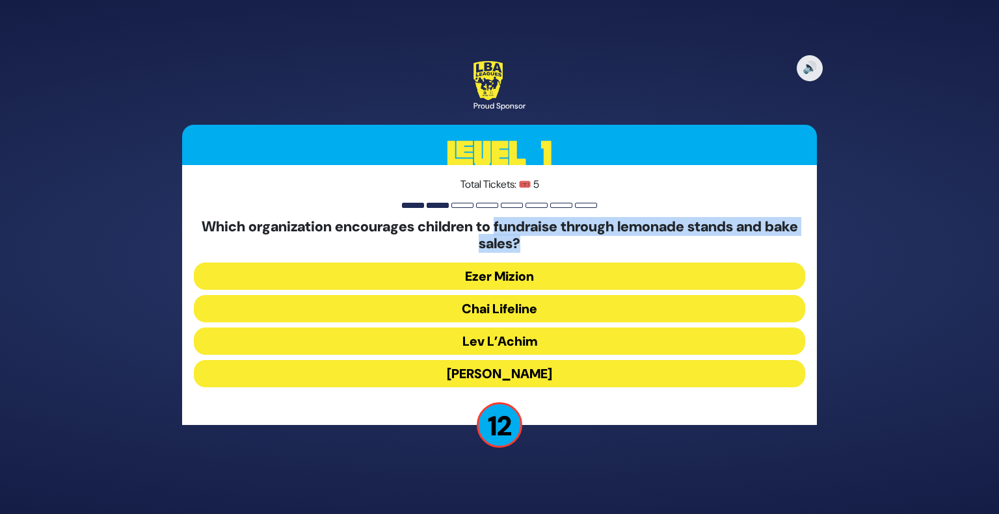
drag, startPoint x: 513, startPoint y: 213, endPoint x: 684, endPoint y: 237, distance: 172.2
click at [684, 237] on div "Total Tickets: 🎟️ 5 Which organization encourages children to fundraise through…" at bounding box center [499, 295] width 635 height 261
click at [518, 377] on button "Kupas Ezra" at bounding box center [499, 373] width 611 height 27
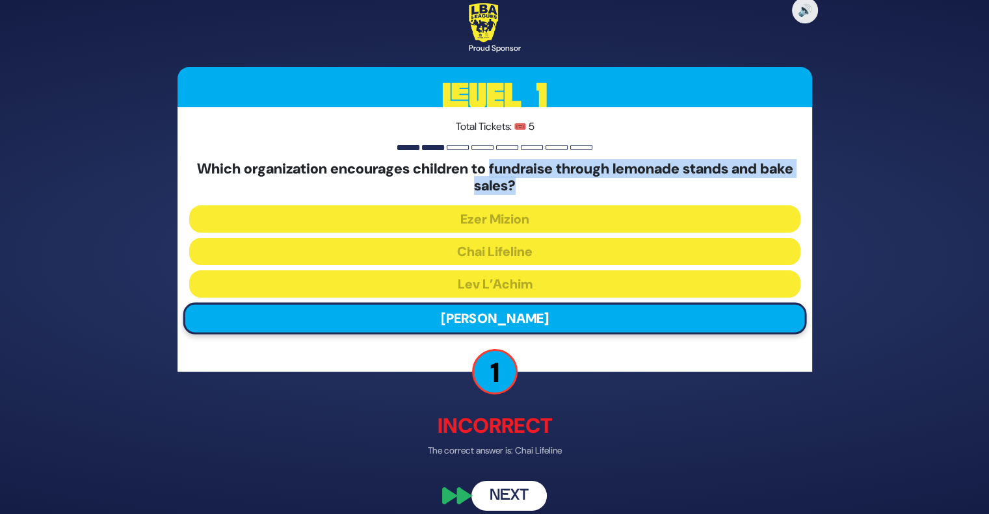
click at [516, 495] on button "Next" at bounding box center [509, 496] width 75 height 30
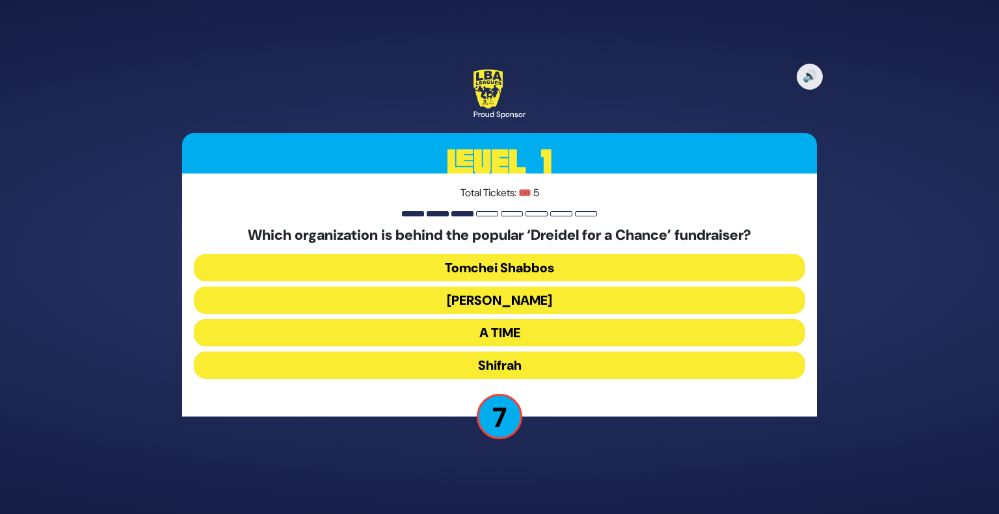
click at [518, 304] on button "Bonei Olam" at bounding box center [499, 300] width 611 height 27
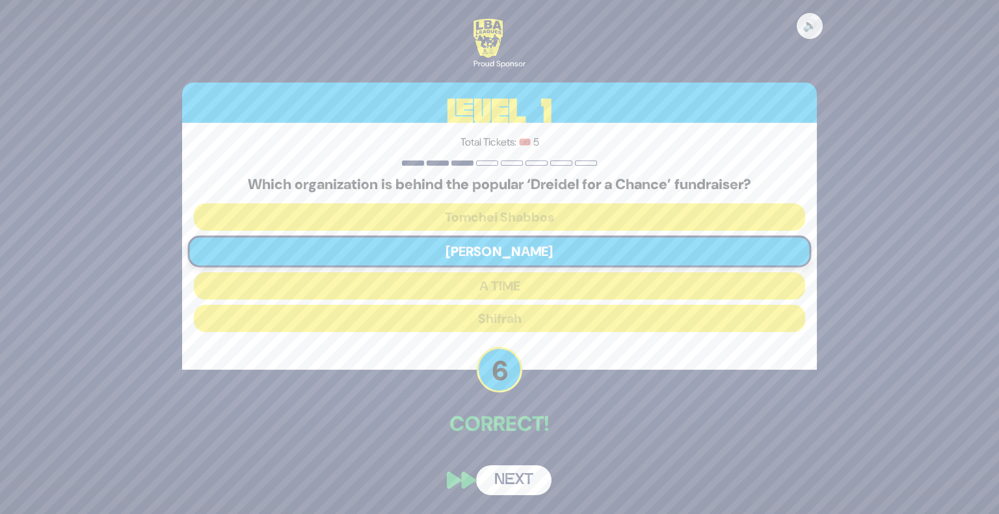
click at [505, 486] on button "Next" at bounding box center [513, 481] width 75 height 30
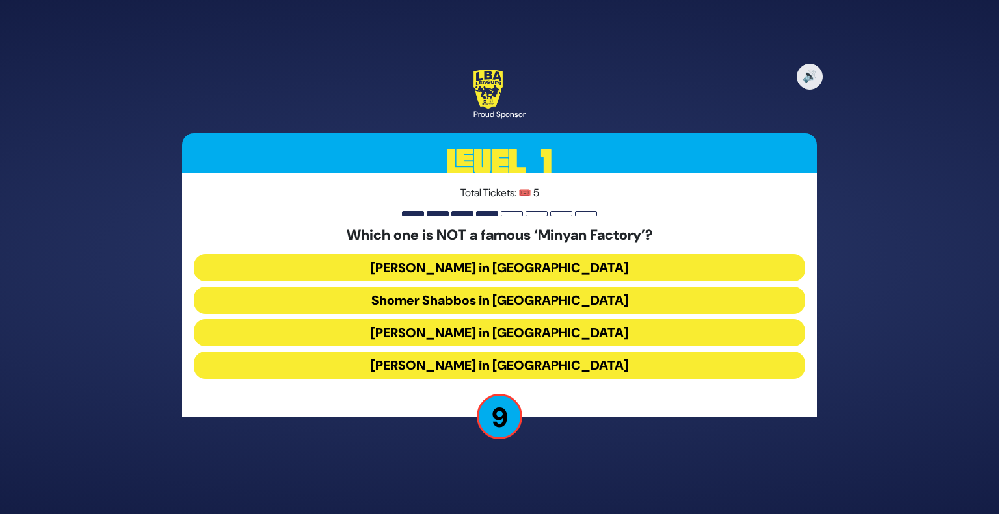
click at [519, 369] on button "Bais Dovid in Lakewood" at bounding box center [499, 365] width 611 height 27
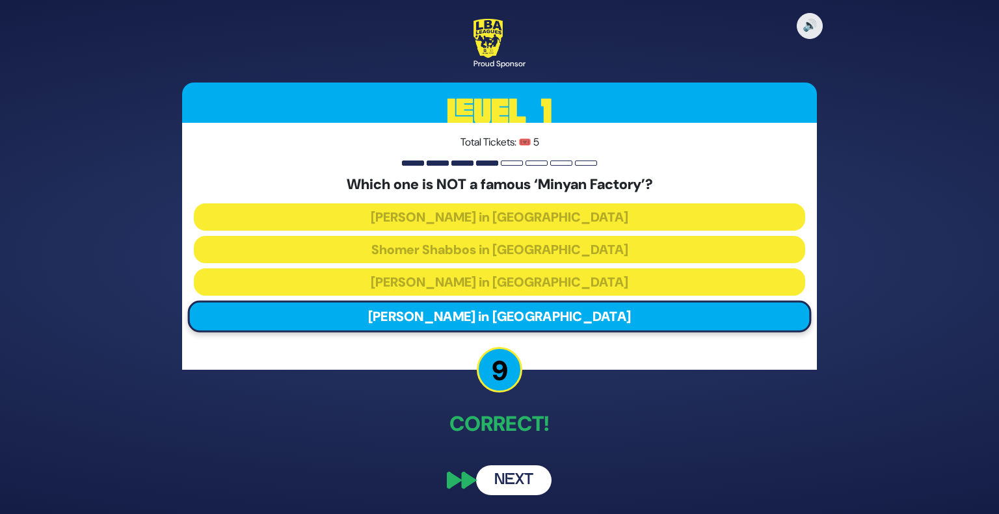
click at [509, 472] on button "Next" at bounding box center [513, 481] width 75 height 30
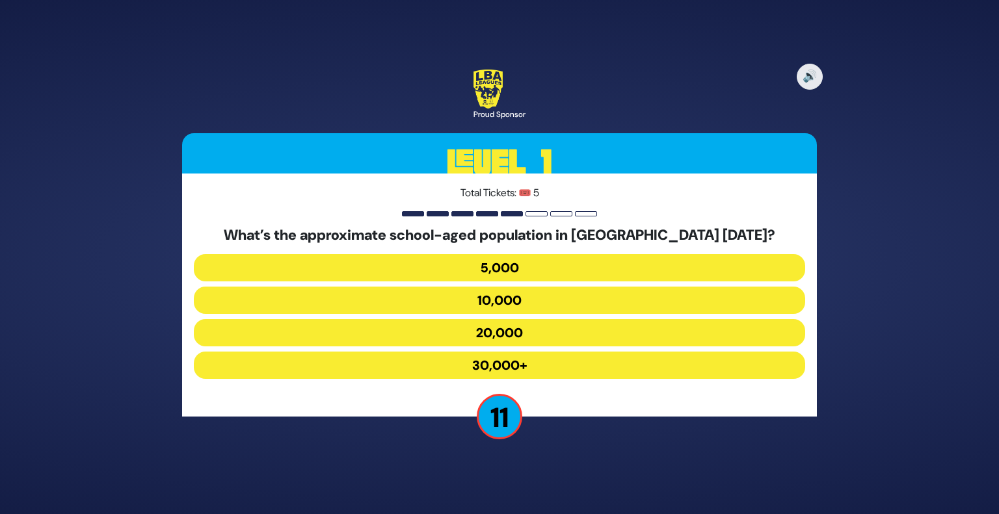
click at [520, 364] on button "30,000+" at bounding box center [499, 365] width 611 height 27
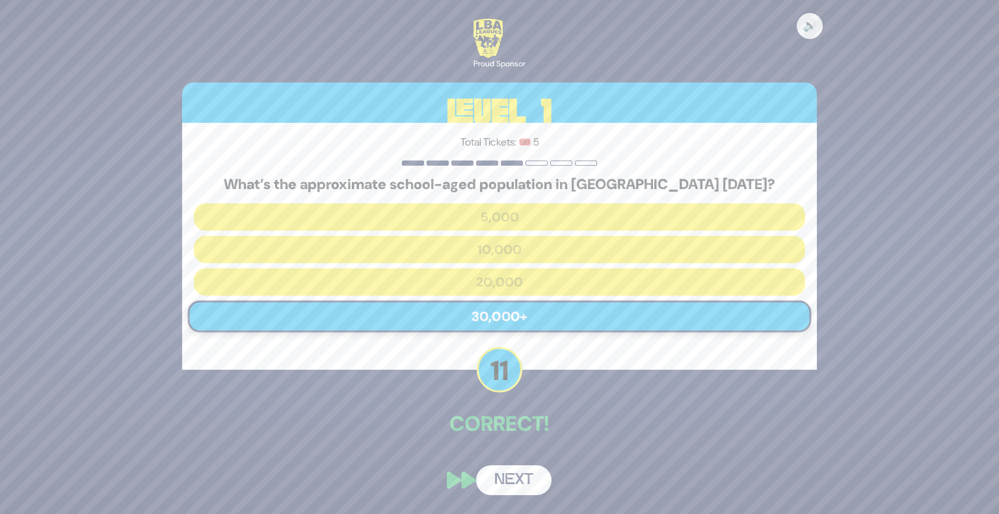
click at [514, 488] on button "Next" at bounding box center [513, 481] width 75 height 30
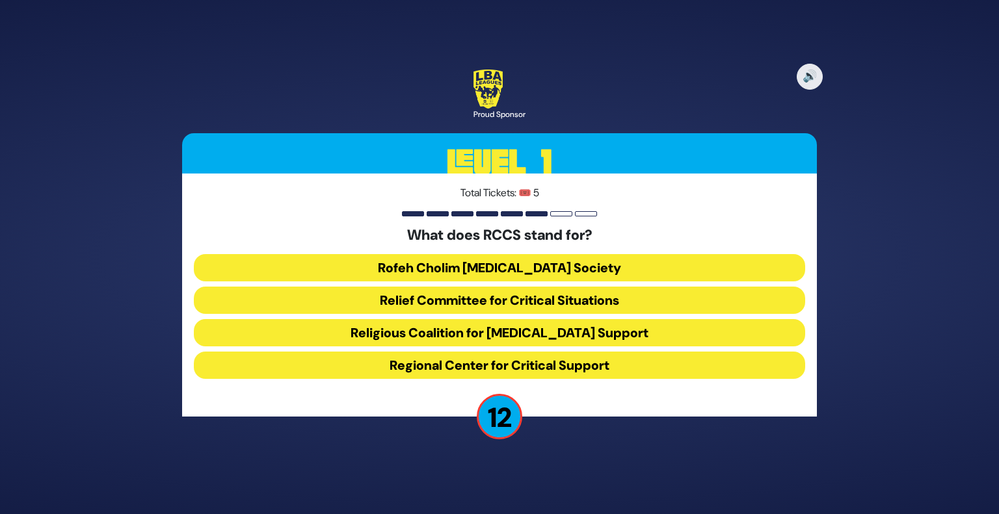
click at [570, 265] on button "Rofeh Cholim Cancer Society" at bounding box center [499, 267] width 611 height 27
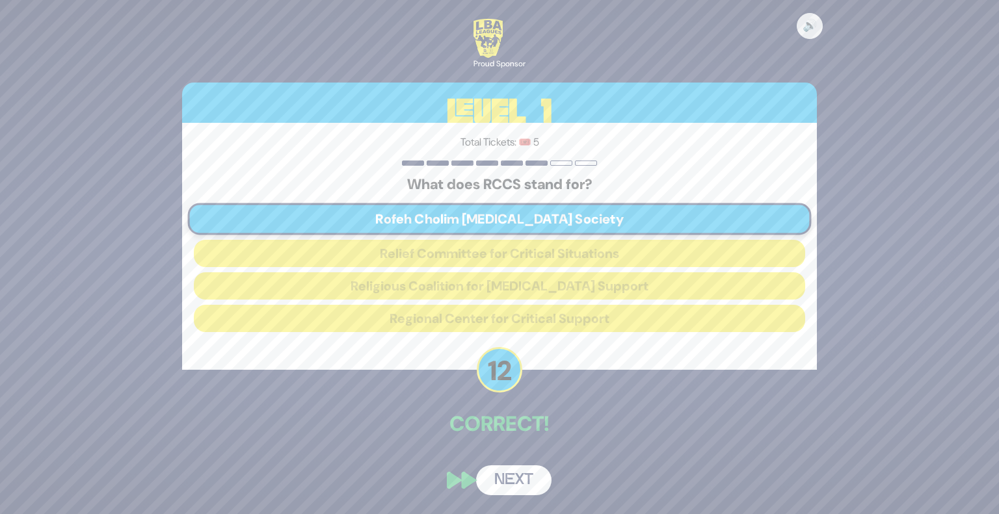
click at [501, 486] on button "Next" at bounding box center [513, 481] width 75 height 30
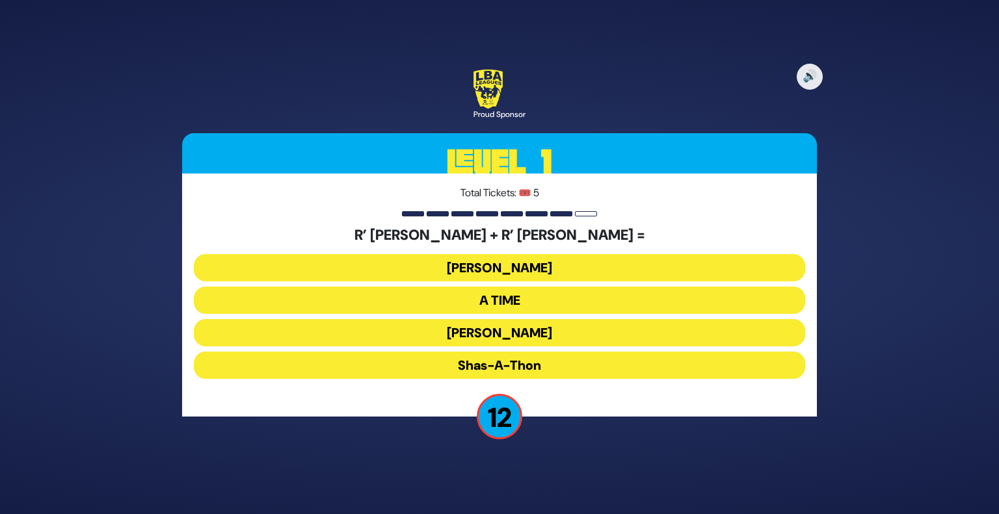
click at [538, 259] on button "Bonei Olam" at bounding box center [499, 267] width 611 height 27
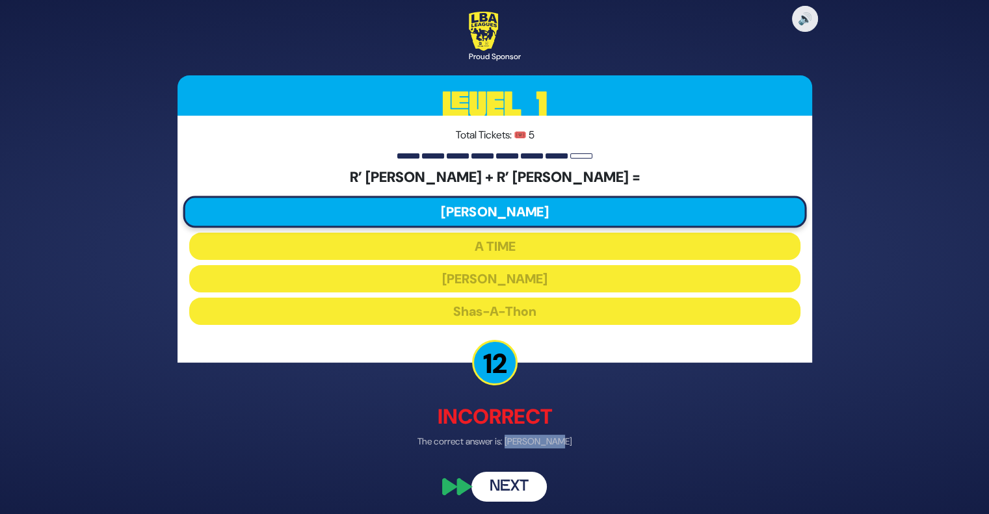
drag, startPoint x: 521, startPoint y: 445, endPoint x: 566, endPoint y: 441, distance: 45.7
click at [566, 441] on p "The correct answer is: Ohel Sarala" at bounding box center [495, 443] width 635 height 14
click at [507, 488] on button "Next" at bounding box center [509, 488] width 75 height 30
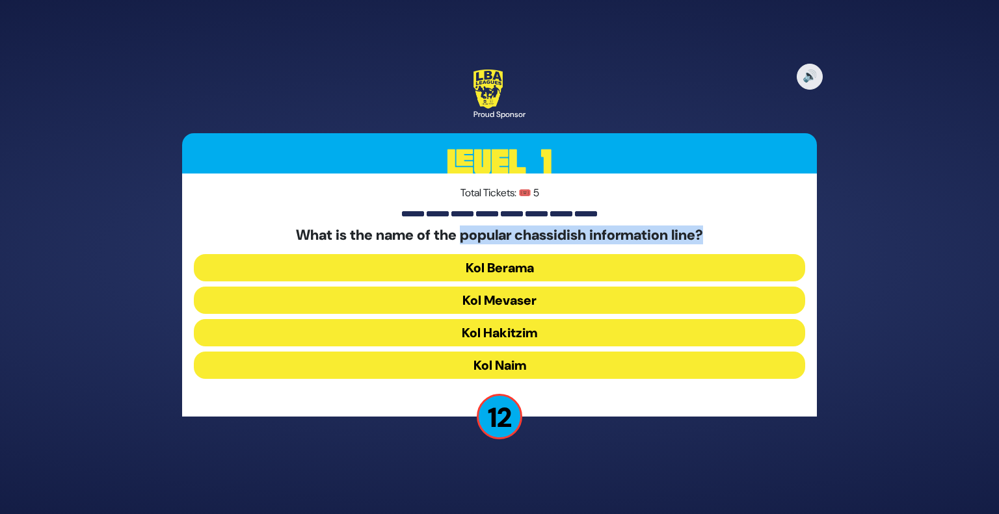
drag, startPoint x: 459, startPoint y: 236, endPoint x: 720, endPoint y: 233, distance: 260.8
click at [720, 233] on h5 "What is the name of the popular chassidish information line?" at bounding box center [499, 235] width 611 height 17
click at [507, 294] on button "Kol Mevaser" at bounding box center [499, 300] width 611 height 27
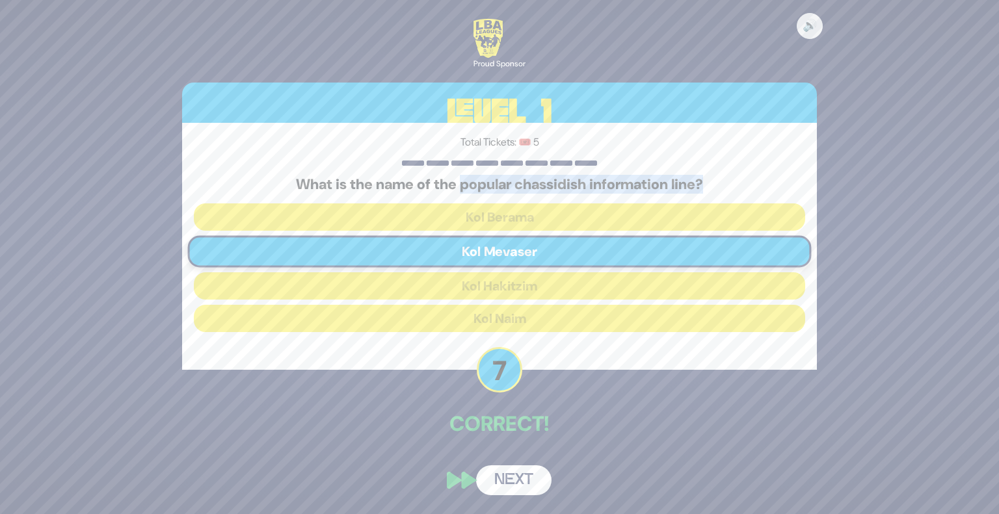
click at [512, 487] on button "Next" at bounding box center [513, 481] width 75 height 30
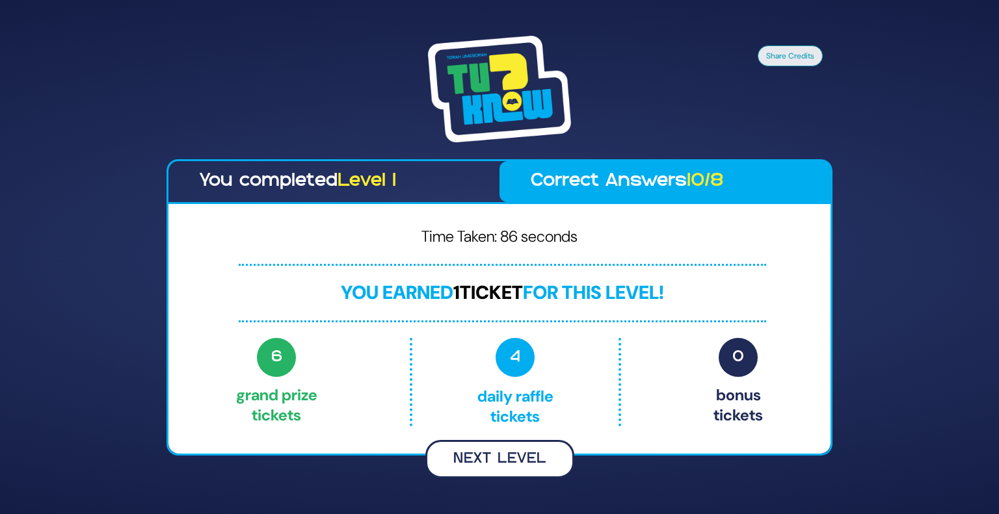
click at [501, 456] on button "Next Level" at bounding box center [499, 459] width 149 height 38
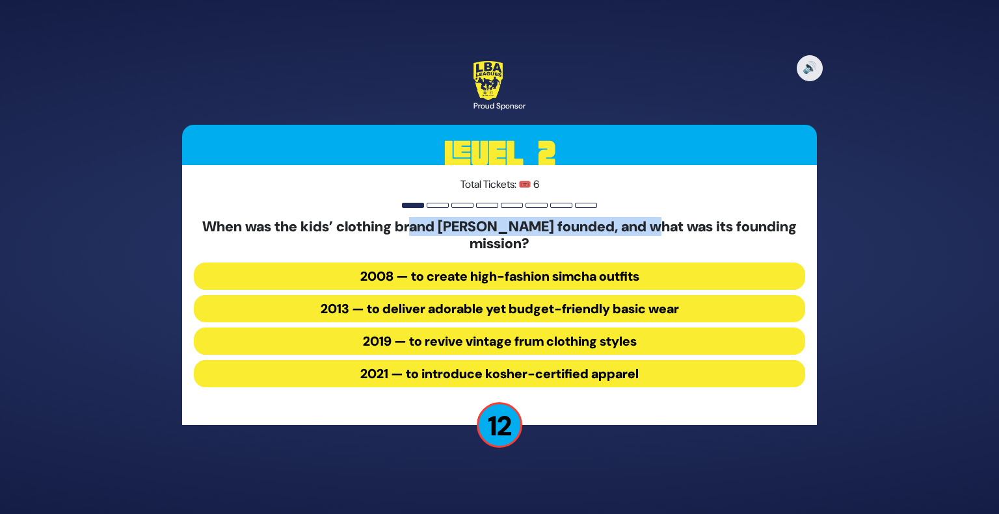
drag, startPoint x: 434, startPoint y: 224, endPoint x: 669, endPoint y: 226, distance: 234.1
click at [669, 226] on h5 "When was the kids’ clothing brand Lil Leggs founded, and what was its founding …" at bounding box center [499, 236] width 611 height 34
click at [631, 312] on button "2013 — to deliver adorable yet budget-friendly basic wear" at bounding box center [499, 308] width 611 height 27
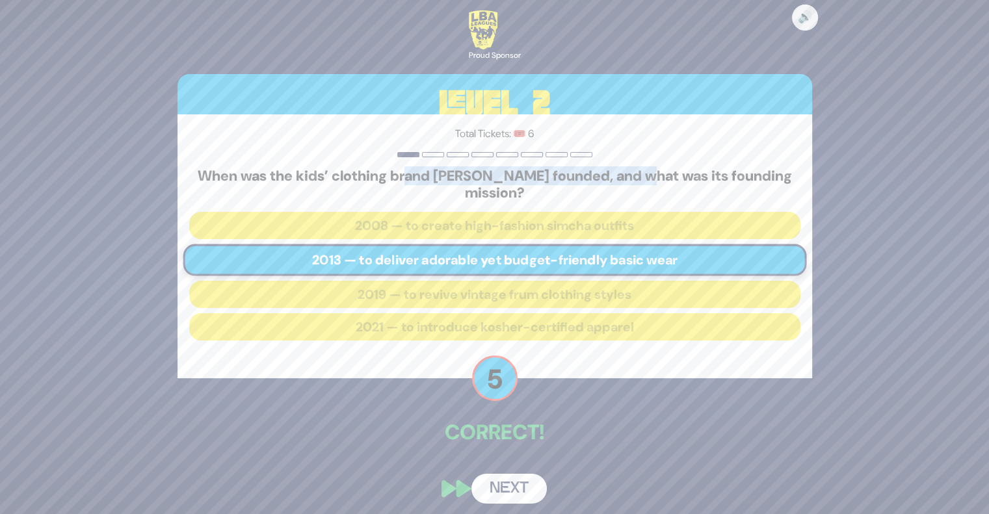
click at [502, 501] on button "Next" at bounding box center [509, 489] width 75 height 30
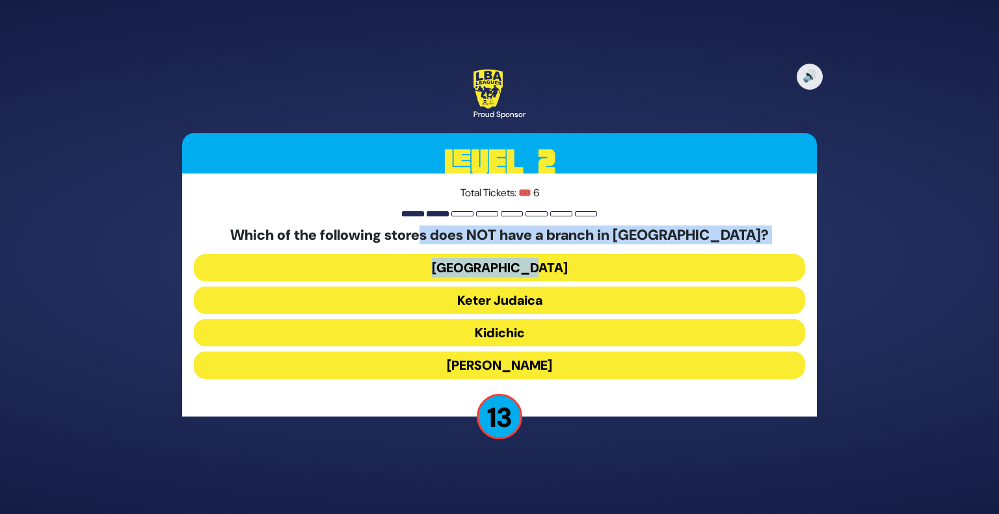
drag, startPoint x: 442, startPoint y: 243, endPoint x: 633, endPoint y: 259, distance: 191.3
click at [633, 259] on div "Which of the following stores does NOT have a branch in Yerushalayim? Shell Sta…" at bounding box center [499, 305] width 611 height 157
click at [514, 272] on button "Shell Station" at bounding box center [499, 267] width 611 height 27
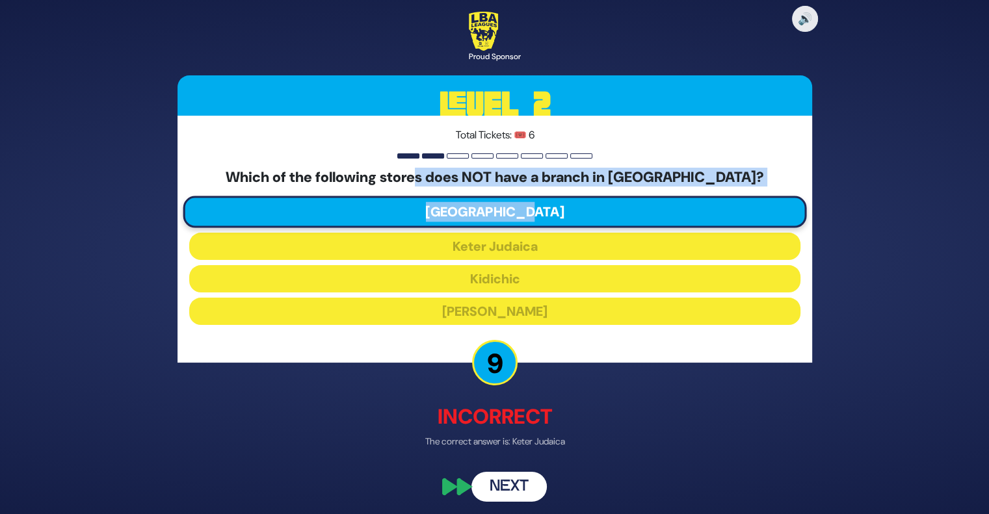
click at [512, 494] on button "Next" at bounding box center [509, 488] width 75 height 30
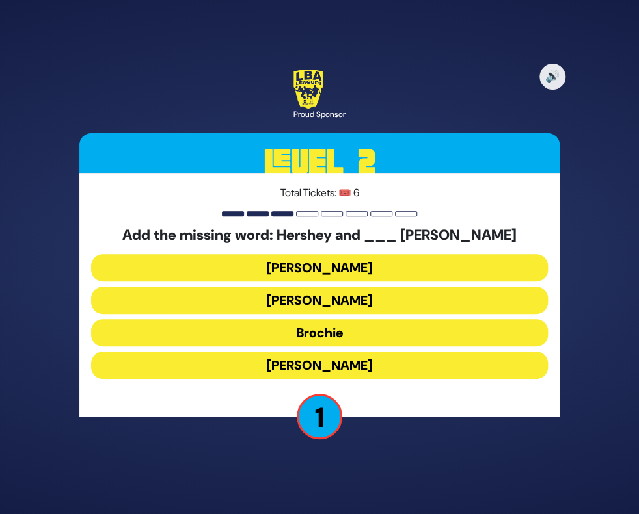
click at [349, 270] on button "Raizy" at bounding box center [319, 267] width 457 height 27
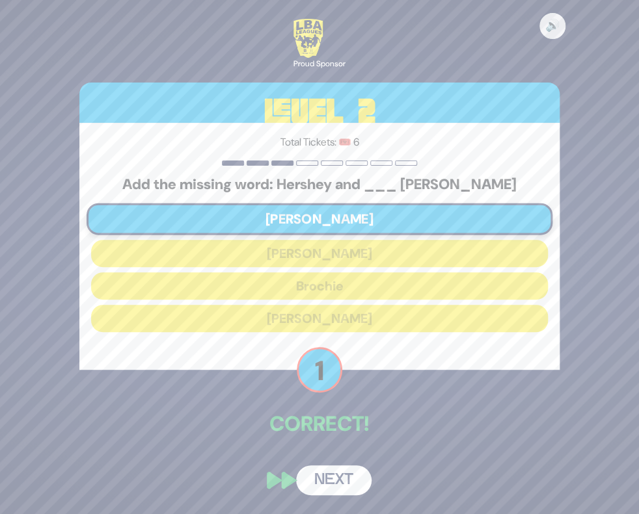
click at [343, 490] on button "Next" at bounding box center [333, 481] width 75 height 30
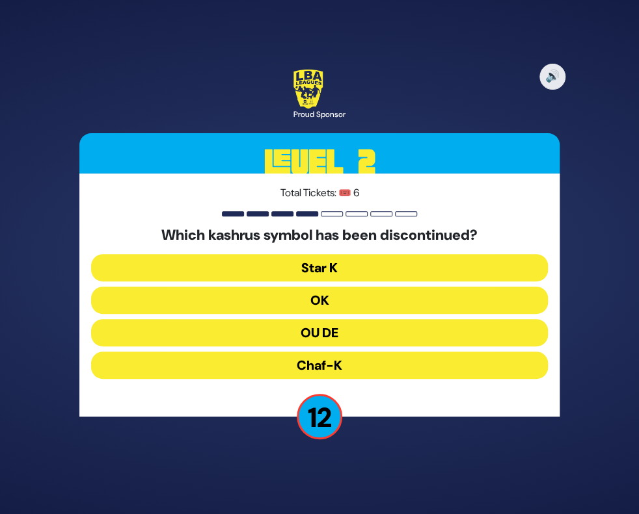
click at [349, 330] on button "OU DE" at bounding box center [319, 332] width 457 height 27
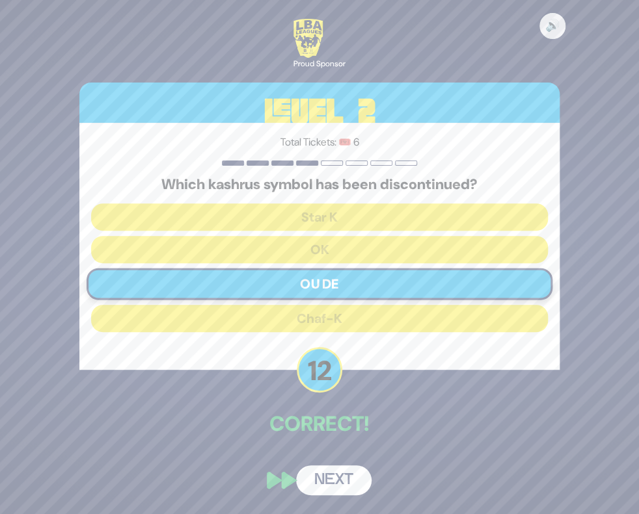
click at [336, 479] on button "Next" at bounding box center [333, 481] width 75 height 30
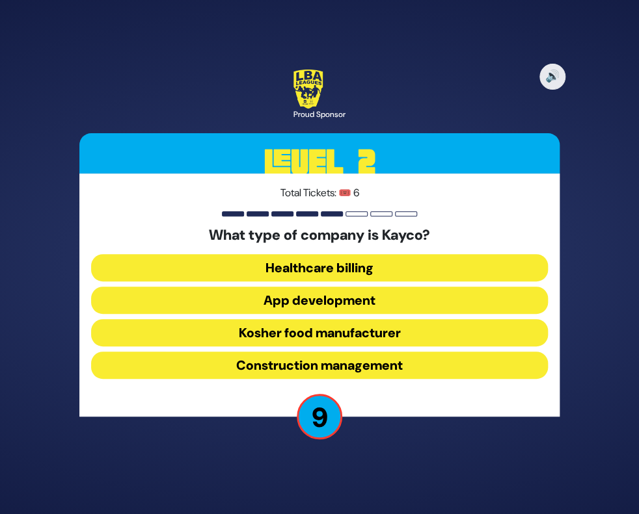
click at [371, 336] on button "Kosher food manufacturer" at bounding box center [319, 332] width 457 height 27
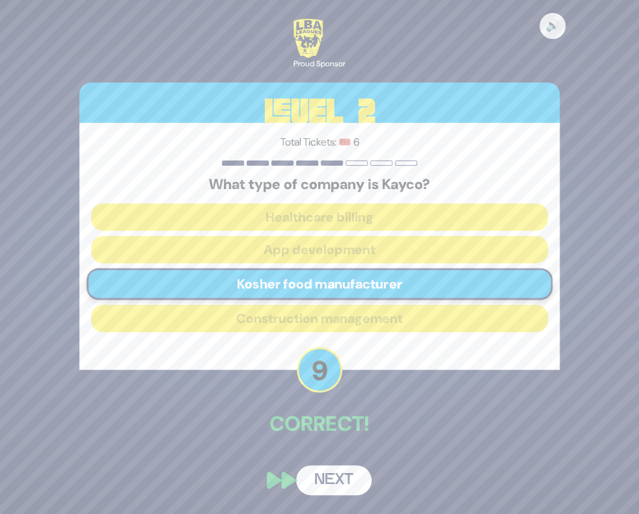
click at [353, 473] on button "Next" at bounding box center [333, 481] width 75 height 30
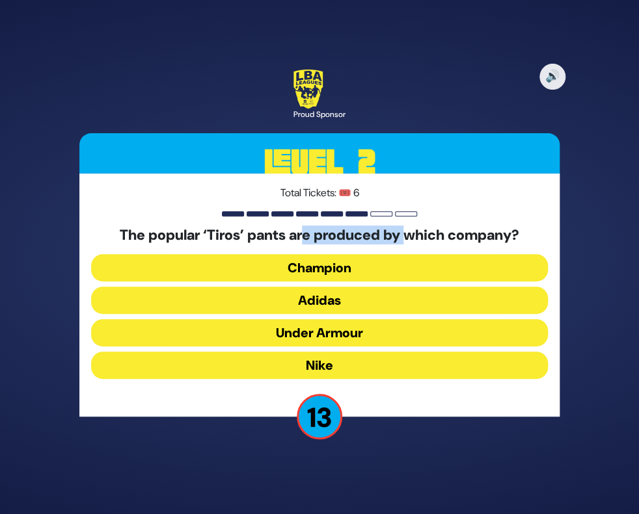
drag, startPoint x: 301, startPoint y: 228, endPoint x: 410, endPoint y: 226, distance: 109.3
click at [410, 227] on h5 "The popular ‘Tiros’ pants are produced by which company?" at bounding box center [319, 235] width 457 height 17
click at [377, 297] on button "Adidas" at bounding box center [319, 300] width 457 height 27
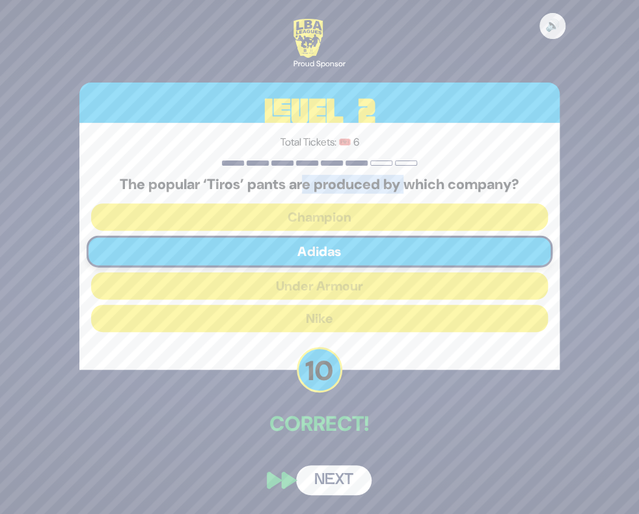
click at [343, 482] on button "Next" at bounding box center [333, 481] width 75 height 30
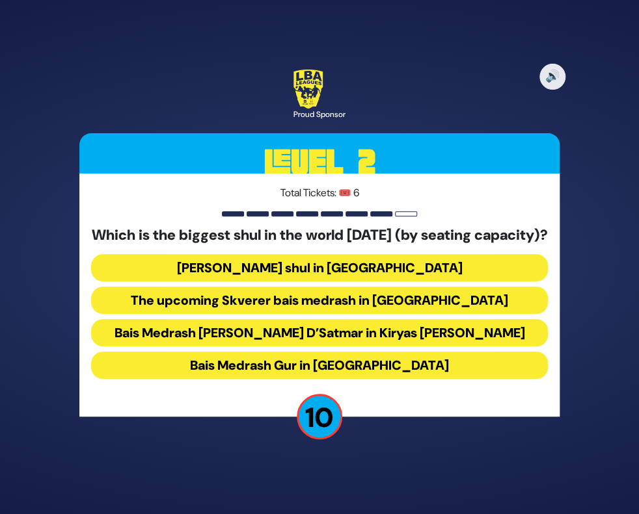
click at [362, 278] on button "Belzer shul in Yerushalayim" at bounding box center [319, 267] width 457 height 27
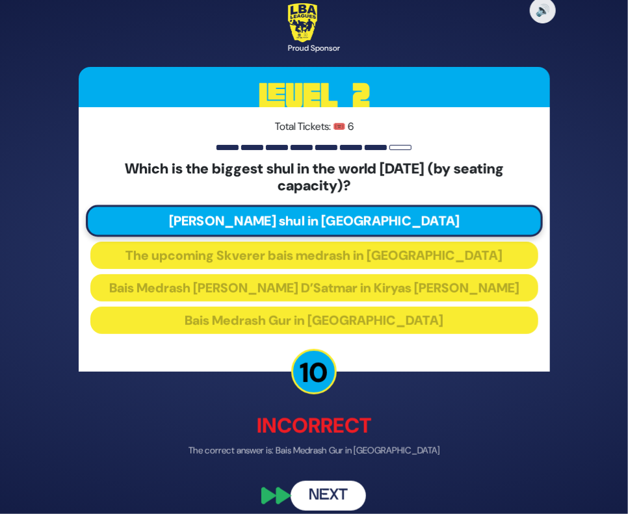
click at [325, 498] on button "Next" at bounding box center [328, 496] width 75 height 30
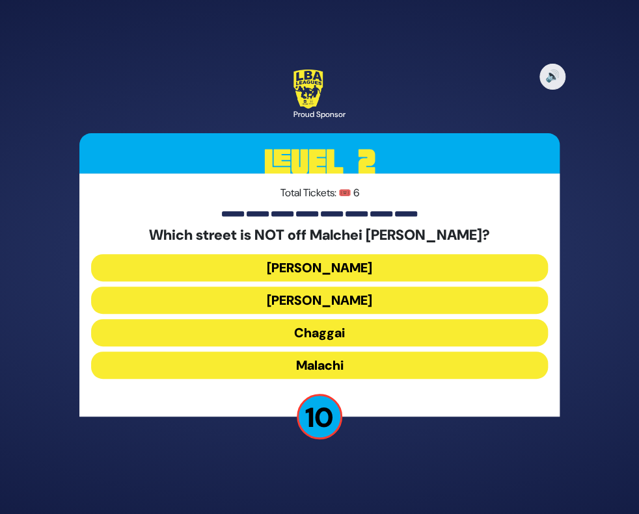
click at [346, 370] on button "Malachi" at bounding box center [319, 365] width 457 height 27
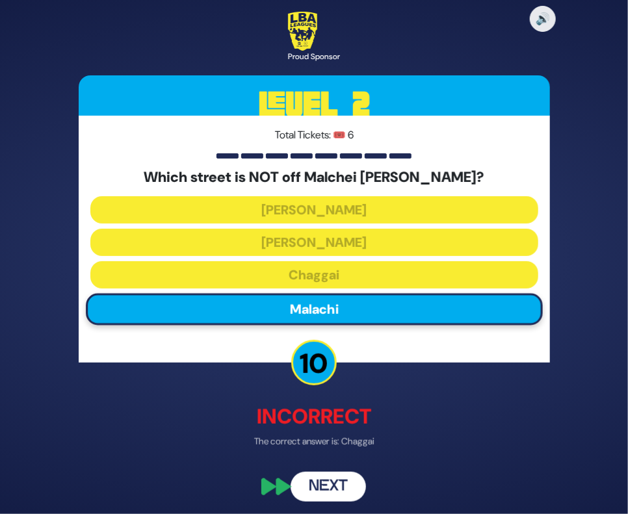
click at [349, 487] on button "Next" at bounding box center [328, 488] width 75 height 30
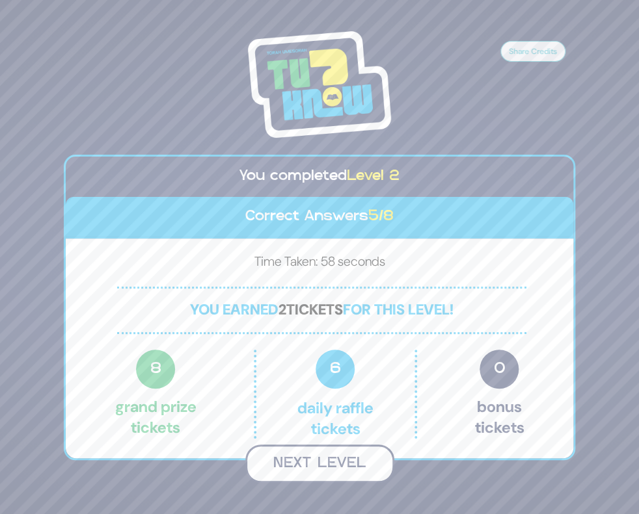
click at [321, 466] on button "Next Level" at bounding box center [319, 464] width 149 height 38
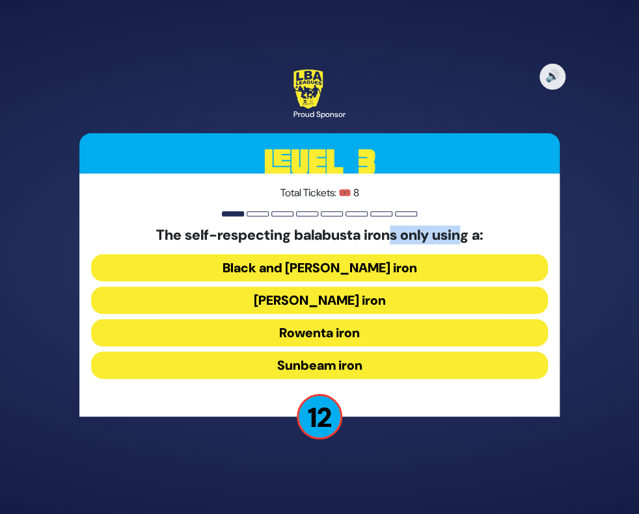
drag, startPoint x: 395, startPoint y: 237, endPoint x: 464, endPoint y: 235, distance: 68.3
click at [464, 235] on h5 "The self-respecting balabusta irons only using a:" at bounding box center [319, 235] width 457 height 17
click at [356, 369] on button "Sunbeam iron" at bounding box center [319, 365] width 457 height 27
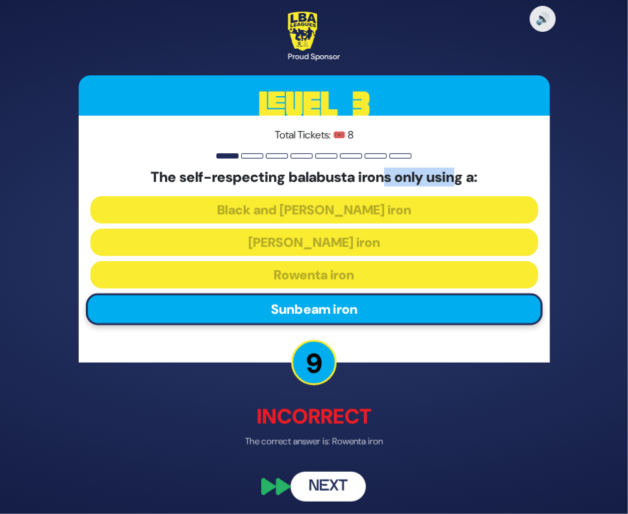
click at [344, 490] on button "Next" at bounding box center [328, 488] width 75 height 30
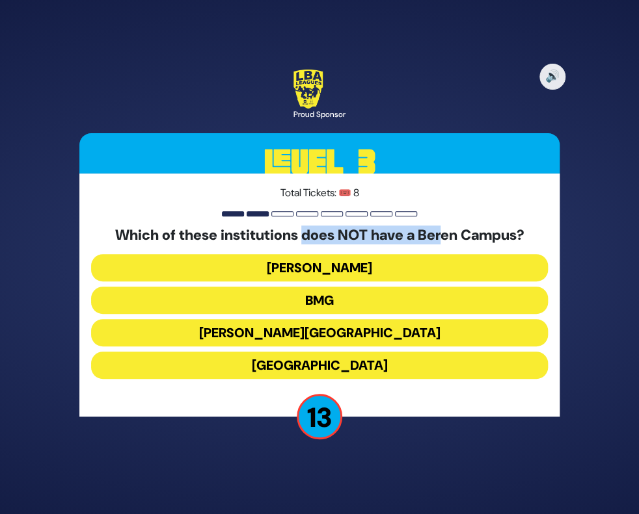
drag, startPoint x: 303, startPoint y: 235, endPoint x: 450, endPoint y: 233, distance: 147.0
click at [450, 233] on h5 "Which of these institutions does NOT have a Beren Campus?" at bounding box center [319, 235] width 457 height 17
click at [367, 369] on button "Yeshiva University" at bounding box center [319, 365] width 457 height 27
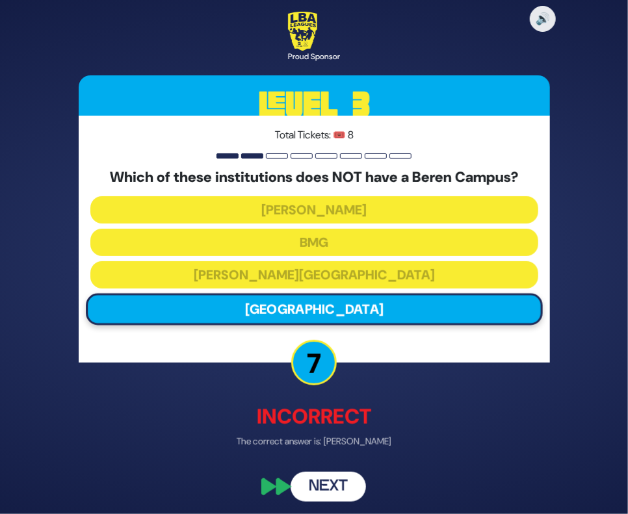
click at [344, 488] on button "Next" at bounding box center [328, 488] width 75 height 30
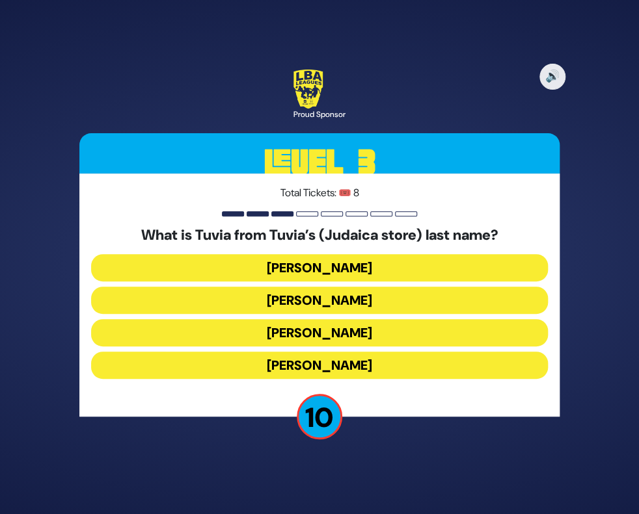
click at [371, 277] on button "Friedman" at bounding box center [319, 267] width 457 height 27
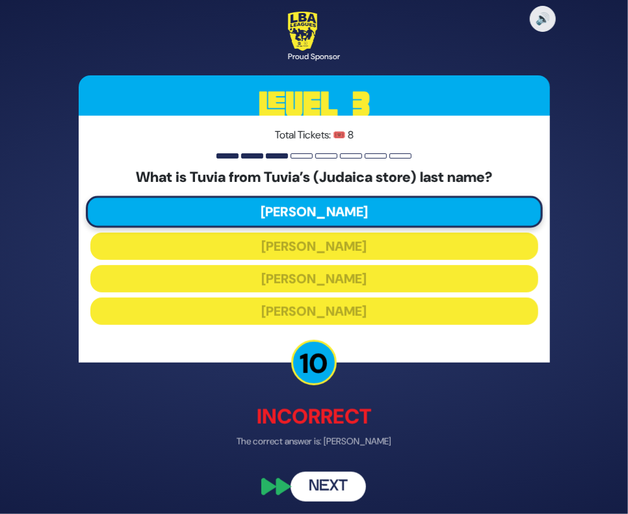
click at [338, 495] on button "Next" at bounding box center [328, 488] width 75 height 30
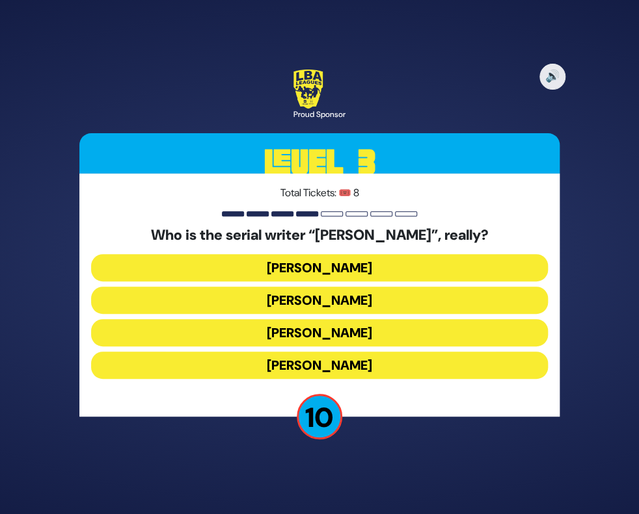
click at [387, 300] on button "Yisroel Besser" at bounding box center [319, 300] width 457 height 27
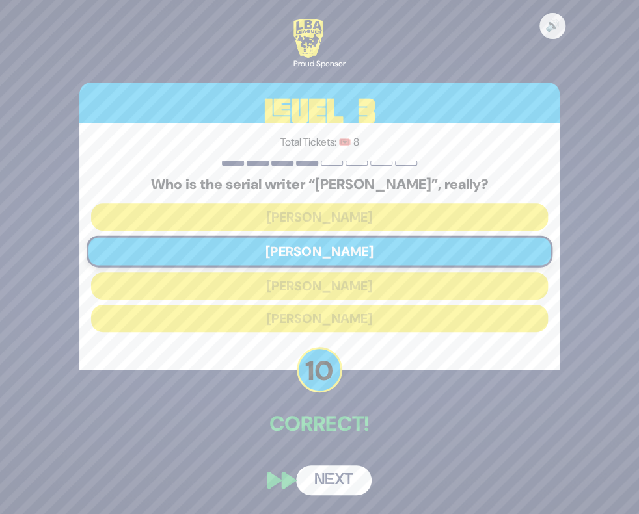
click at [343, 483] on button "Next" at bounding box center [333, 481] width 75 height 30
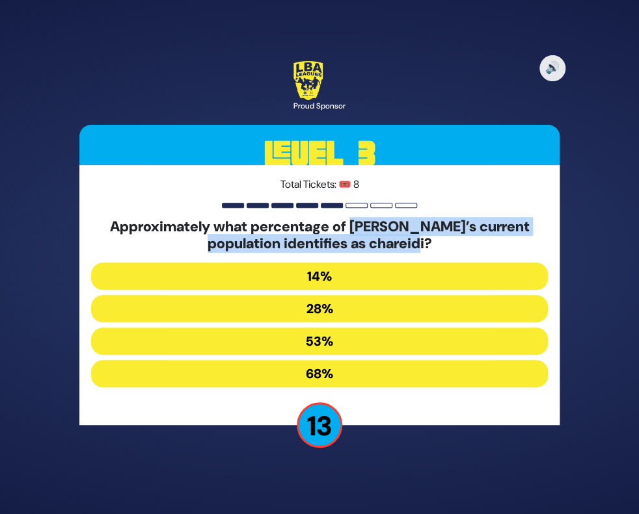
drag, startPoint x: 366, startPoint y: 228, endPoint x: 427, endPoint y: 243, distance: 62.5
click at [427, 243] on h5 "Approximately what percentage of Eretz Yisrael’s current population identifies …" at bounding box center [319, 236] width 457 height 34
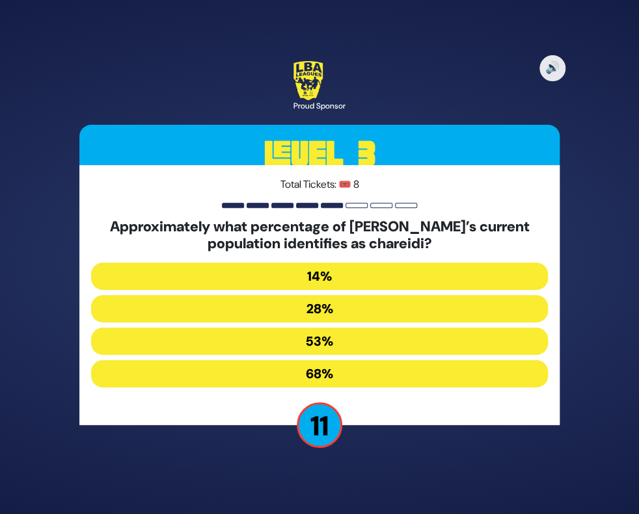
click at [337, 310] on button "28%" at bounding box center [319, 308] width 457 height 27
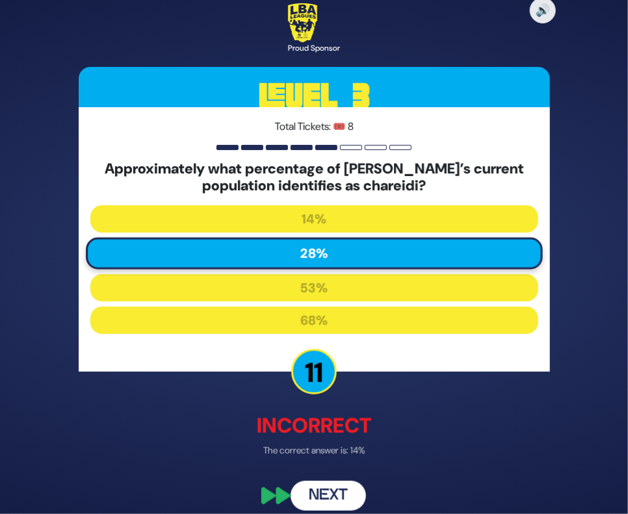
click at [333, 491] on button "Next" at bounding box center [328, 496] width 75 height 30
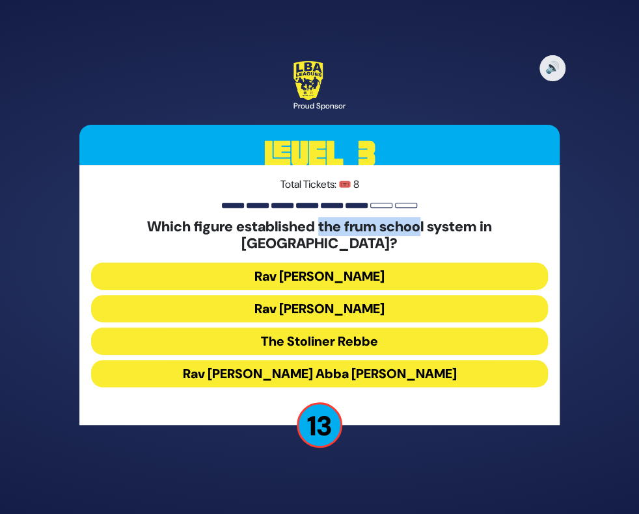
drag, startPoint x: 286, startPoint y: 228, endPoint x: 393, endPoint y: 244, distance: 108.5
click at [393, 244] on h5 "Which figure established the frum school system in Detroit?" at bounding box center [319, 236] width 457 height 34
click at [367, 335] on button "The Stoliner Rebbe" at bounding box center [319, 341] width 457 height 27
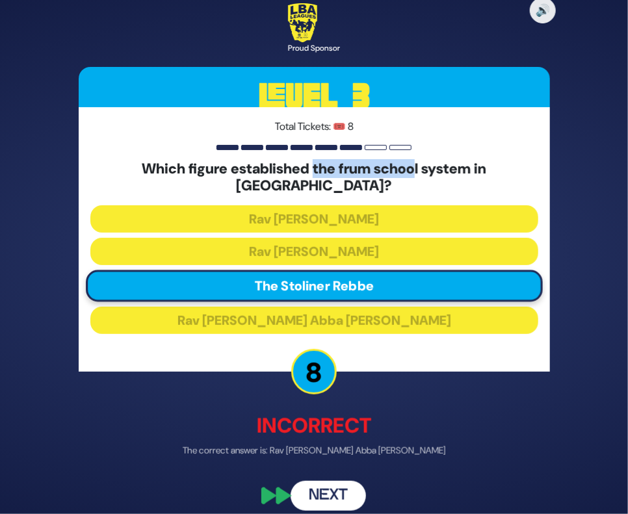
click at [259, 411] on p "Incorrect" at bounding box center [315, 425] width 472 height 31
click at [334, 494] on button "Next" at bounding box center [328, 496] width 75 height 30
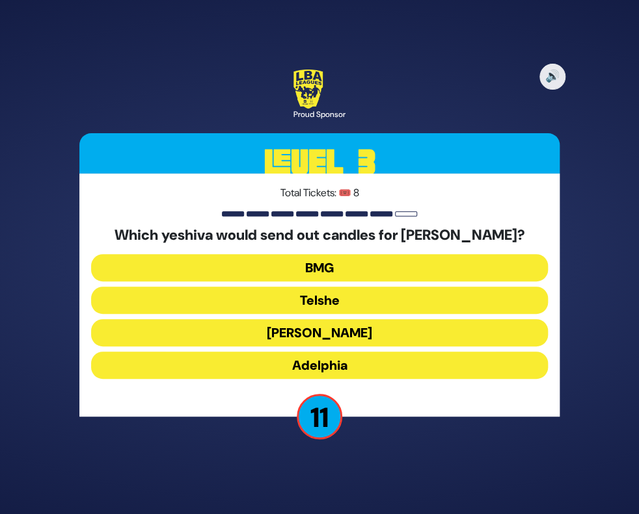
click at [333, 338] on button "Derech Chaim" at bounding box center [319, 332] width 457 height 27
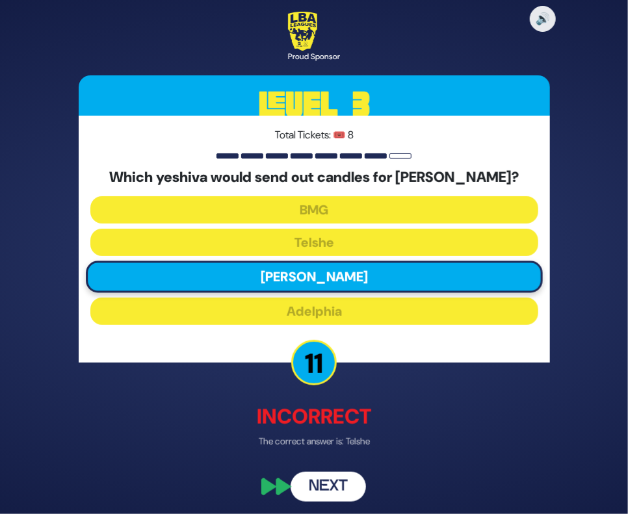
click at [334, 488] on button "Next" at bounding box center [328, 488] width 75 height 30
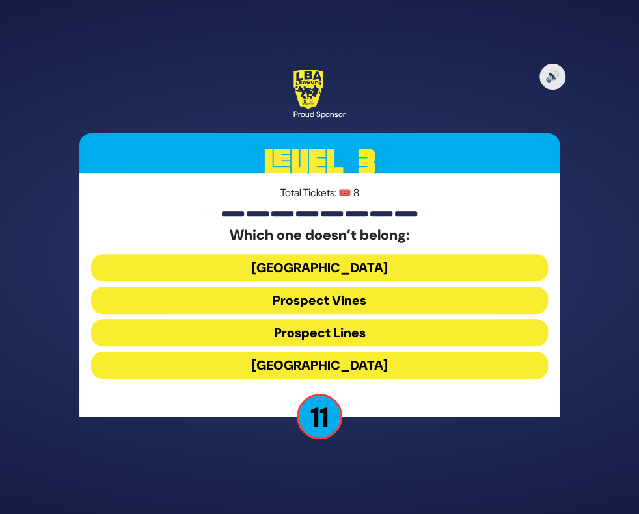
click at [354, 367] on button "Prospect Heights" at bounding box center [319, 365] width 457 height 27
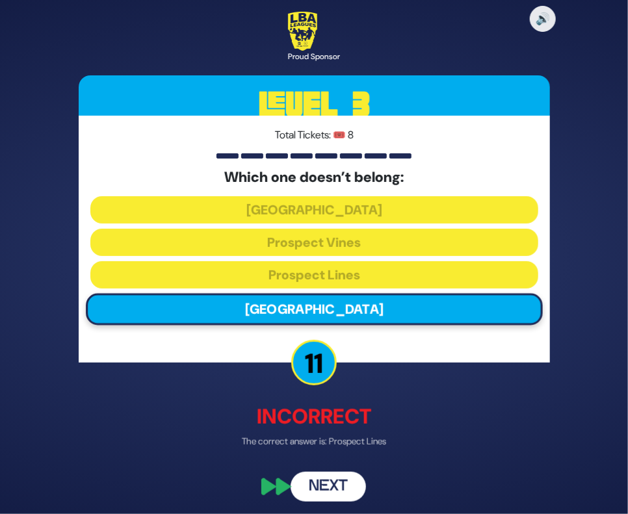
click at [338, 496] on button "Next" at bounding box center [328, 488] width 75 height 30
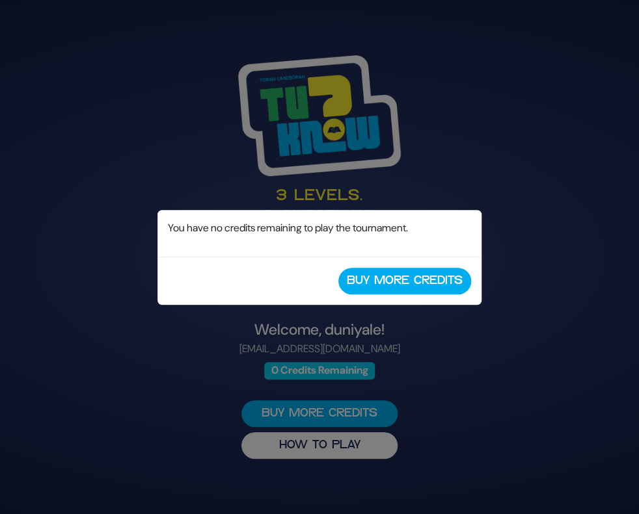
click at [163, 210] on div "You have no credits remaining to play the tournament." at bounding box center [319, 233] width 324 height 47
